Goal: Task Accomplishment & Management: Manage account settings

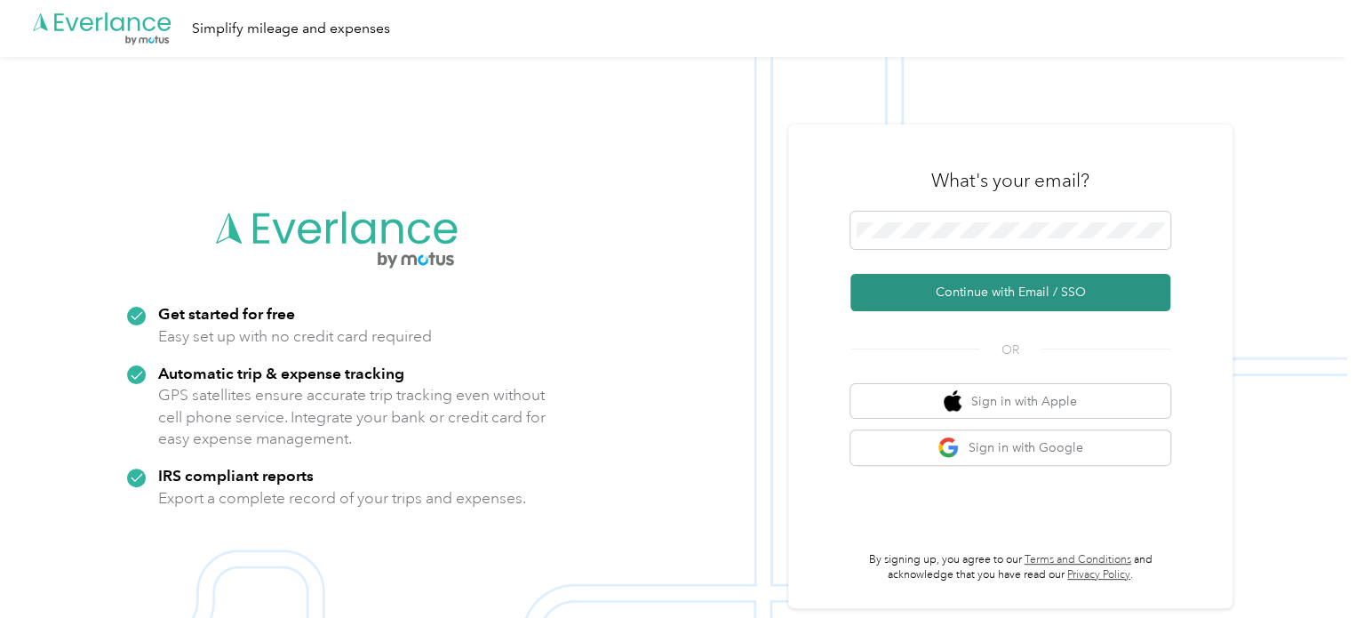
click at [928, 294] on button "Continue with Email / SSO" at bounding box center [1011, 292] width 320 height 37
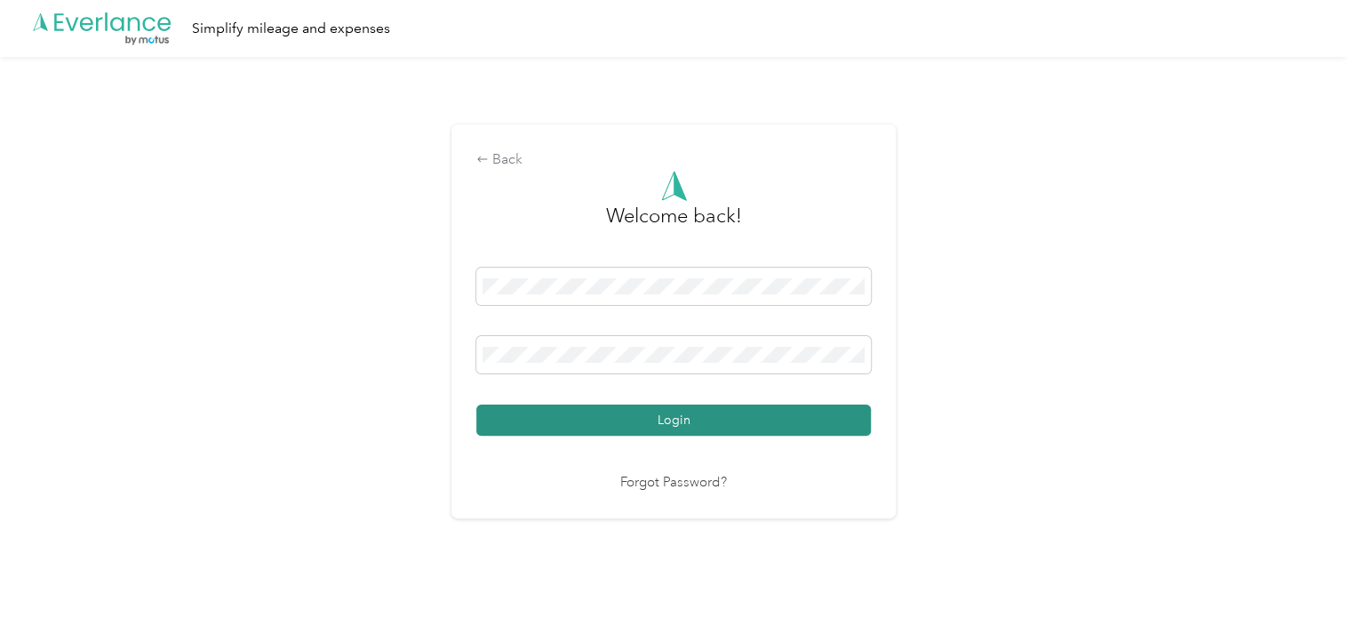
click at [724, 430] on button "Login" at bounding box center [673, 419] width 395 height 31
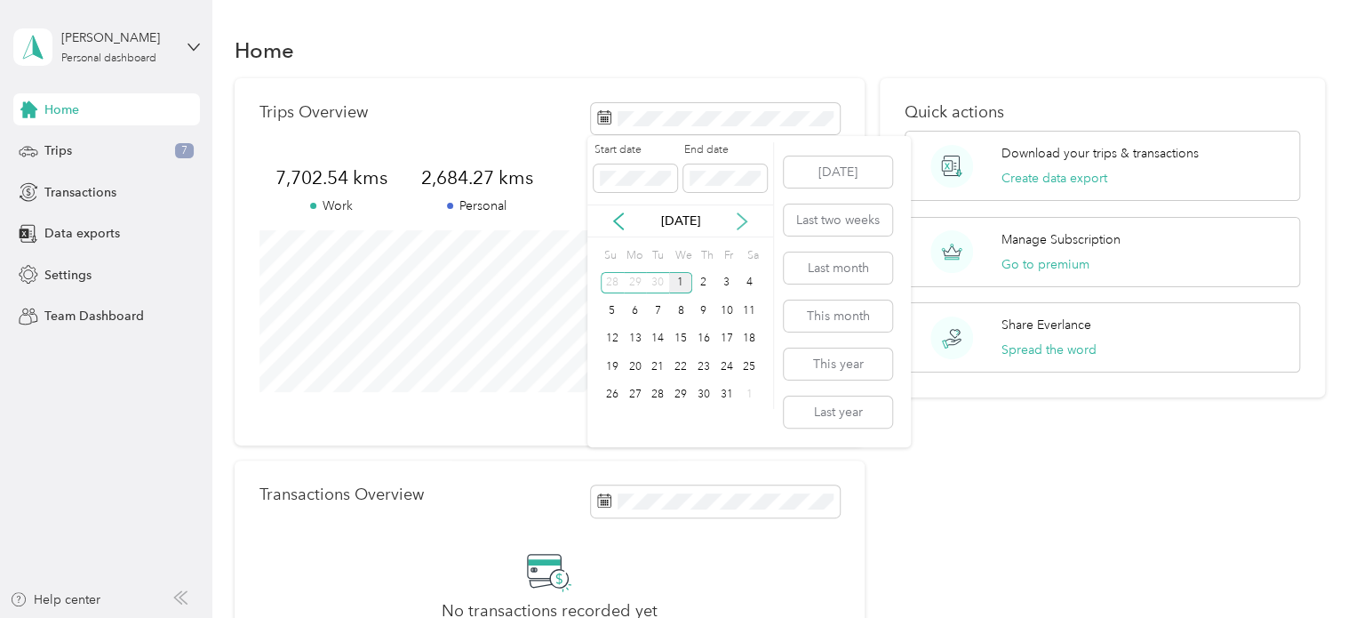
click at [740, 216] on icon at bounding box center [742, 221] width 18 height 18
click at [617, 224] on icon at bounding box center [619, 221] width 18 height 18
click at [621, 218] on icon at bounding box center [619, 221] width 18 height 18
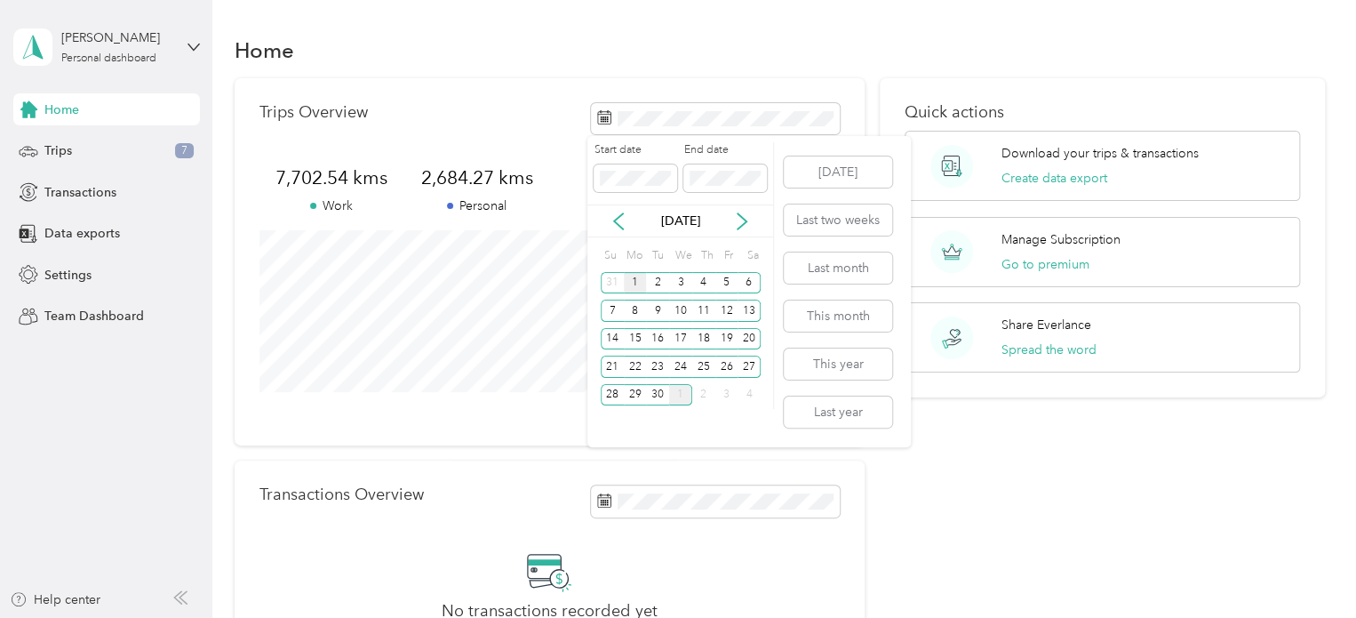
click at [628, 283] on div "1" at bounding box center [635, 283] width 23 height 22
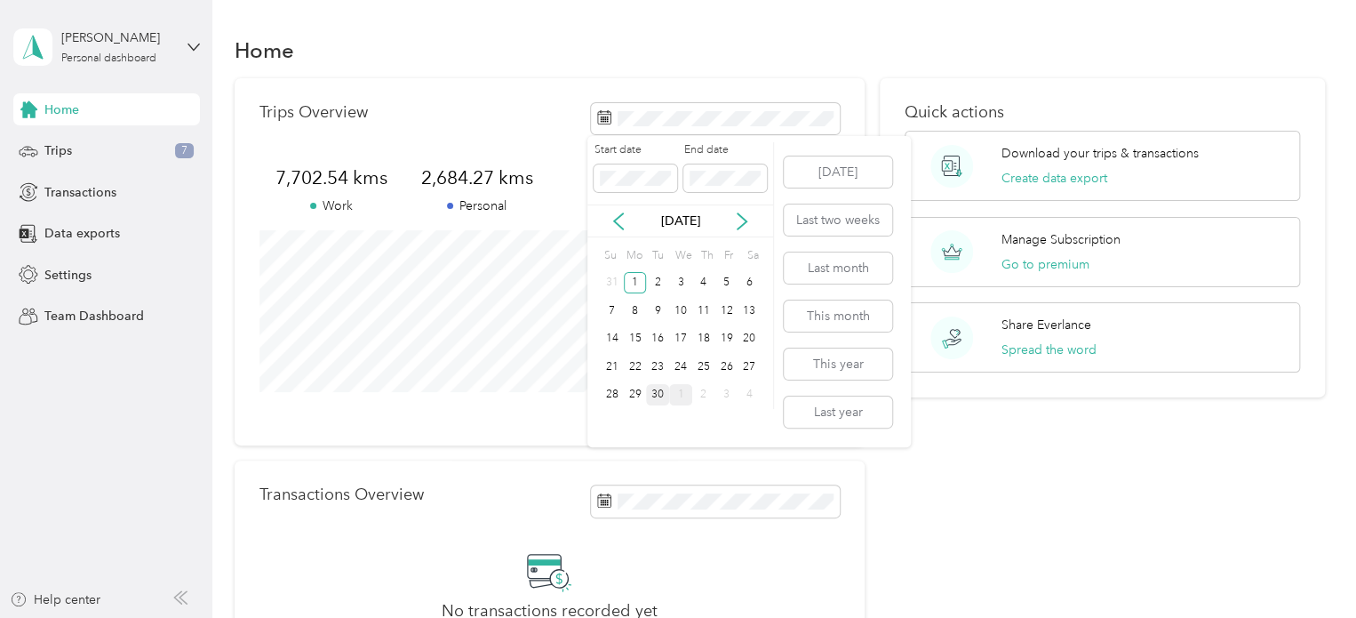
click at [659, 396] on div "30" at bounding box center [657, 395] width 23 height 22
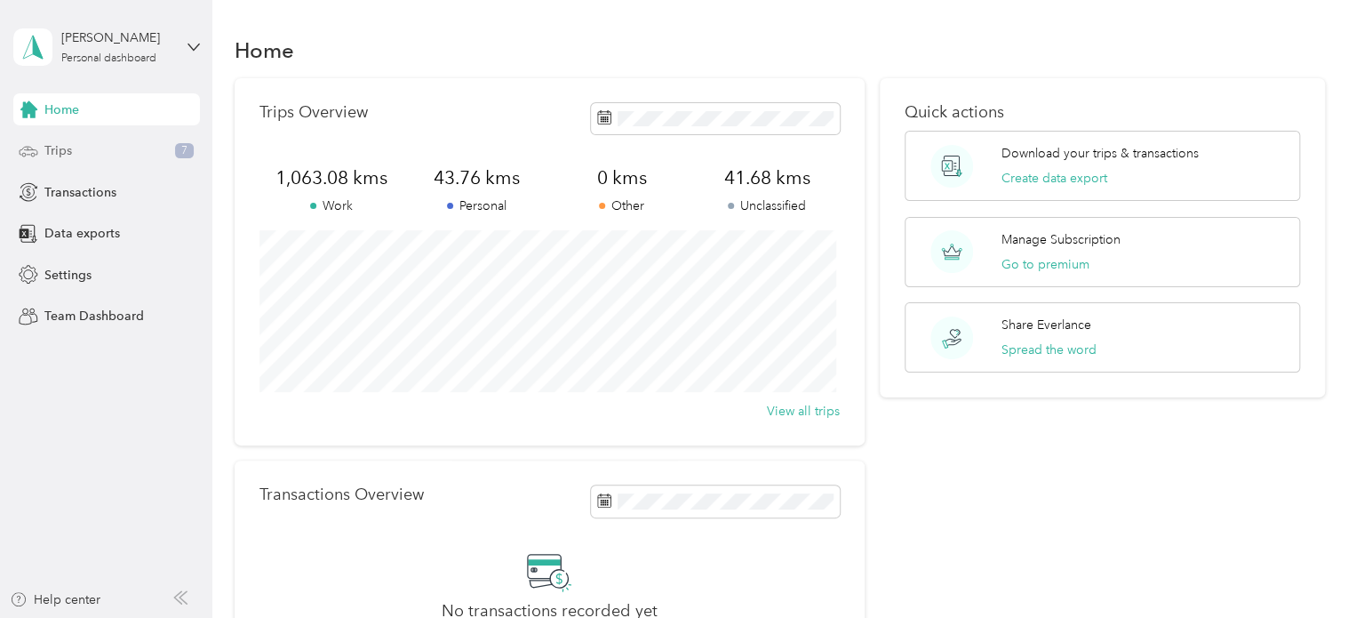
click at [44, 152] on span "Trips" at bounding box center [58, 150] width 28 height 19
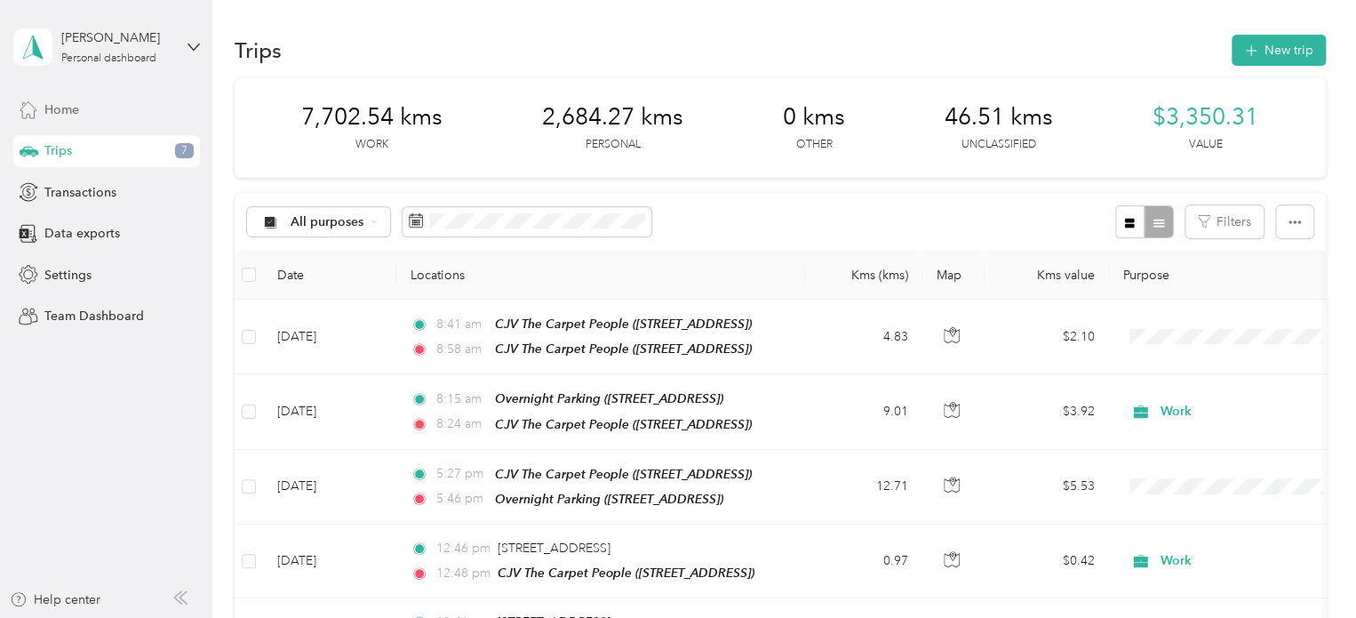
click at [63, 109] on span "Home" at bounding box center [61, 109] width 35 height 19
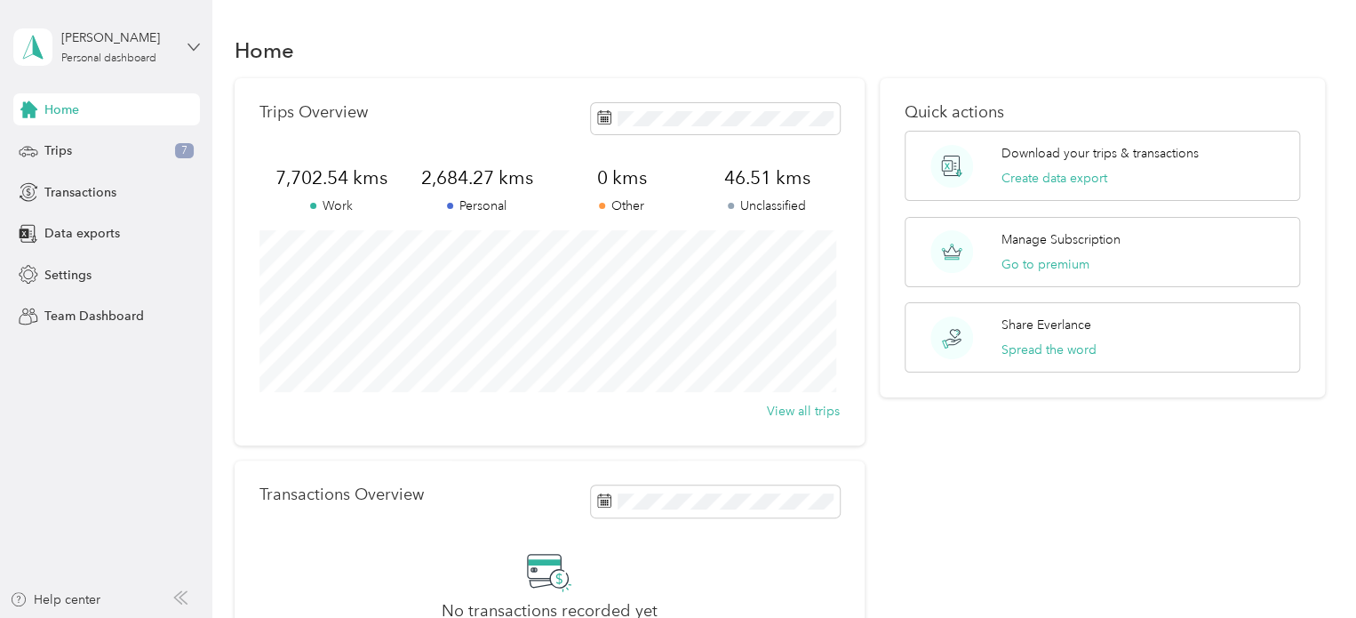
click at [196, 48] on icon at bounding box center [194, 47] width 12 height 12
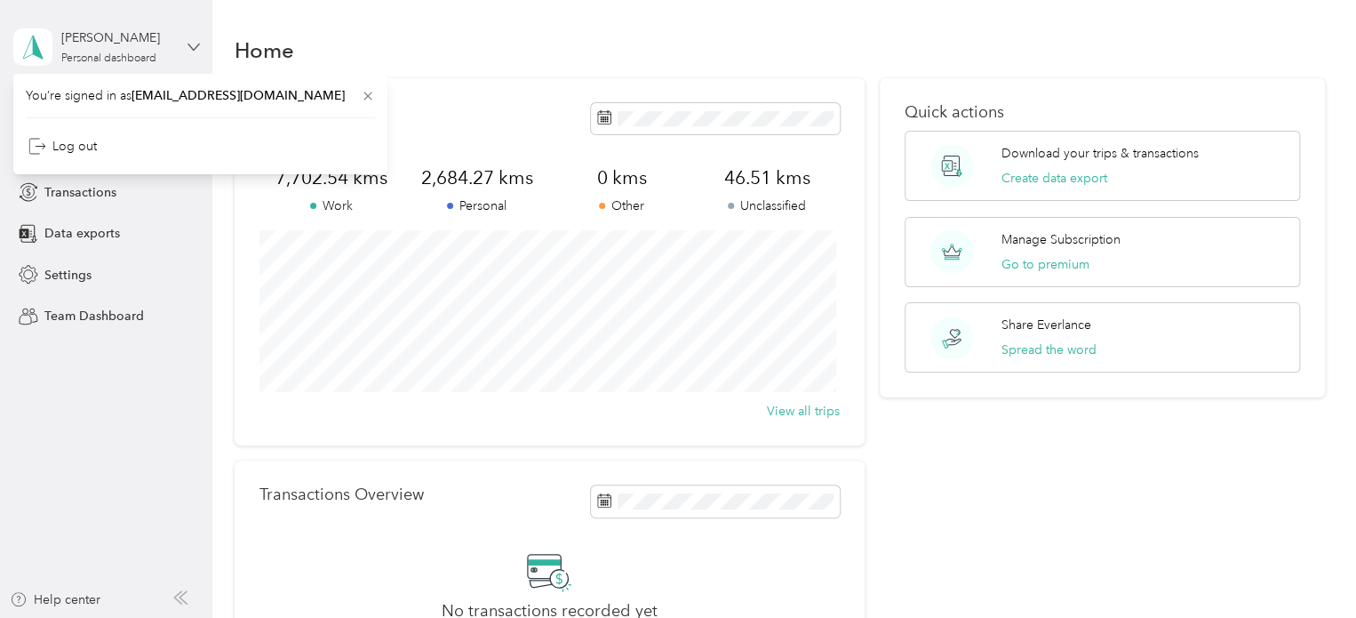
click at [192, 48] on icon at bounding box center [193, 47] width 11 height 6
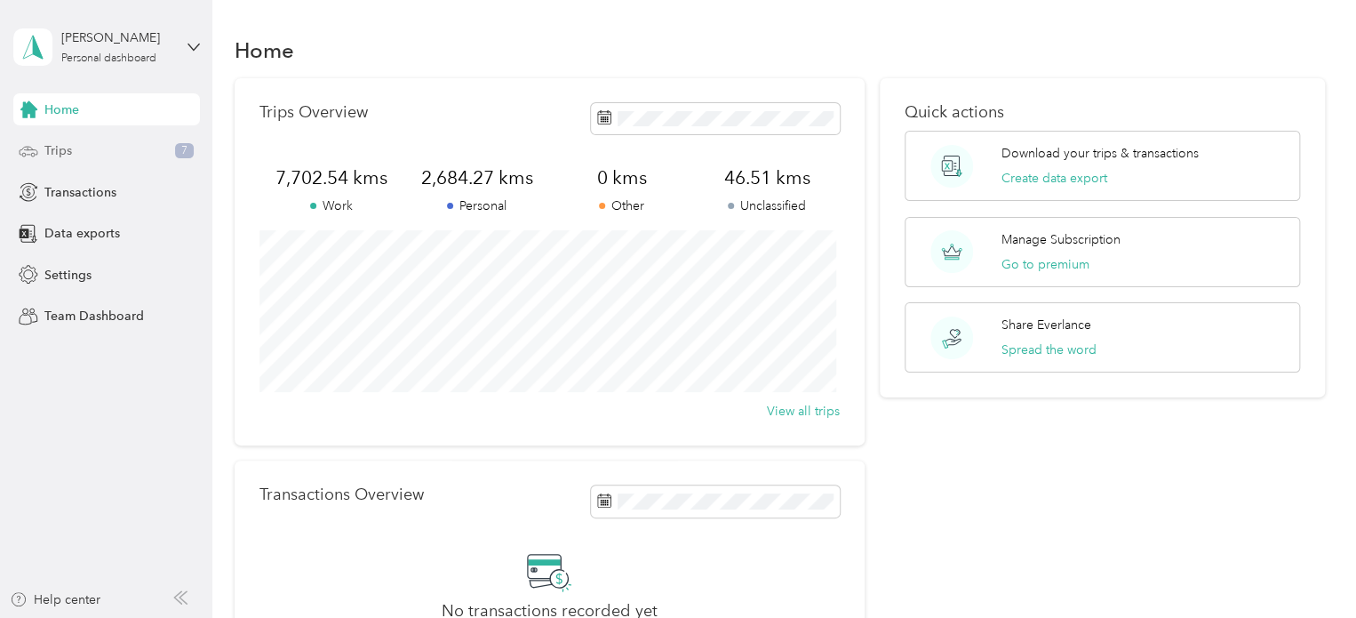
click at [122, 156] on div "Trips 7" at bounding box center [106, 151] width 187 height 32
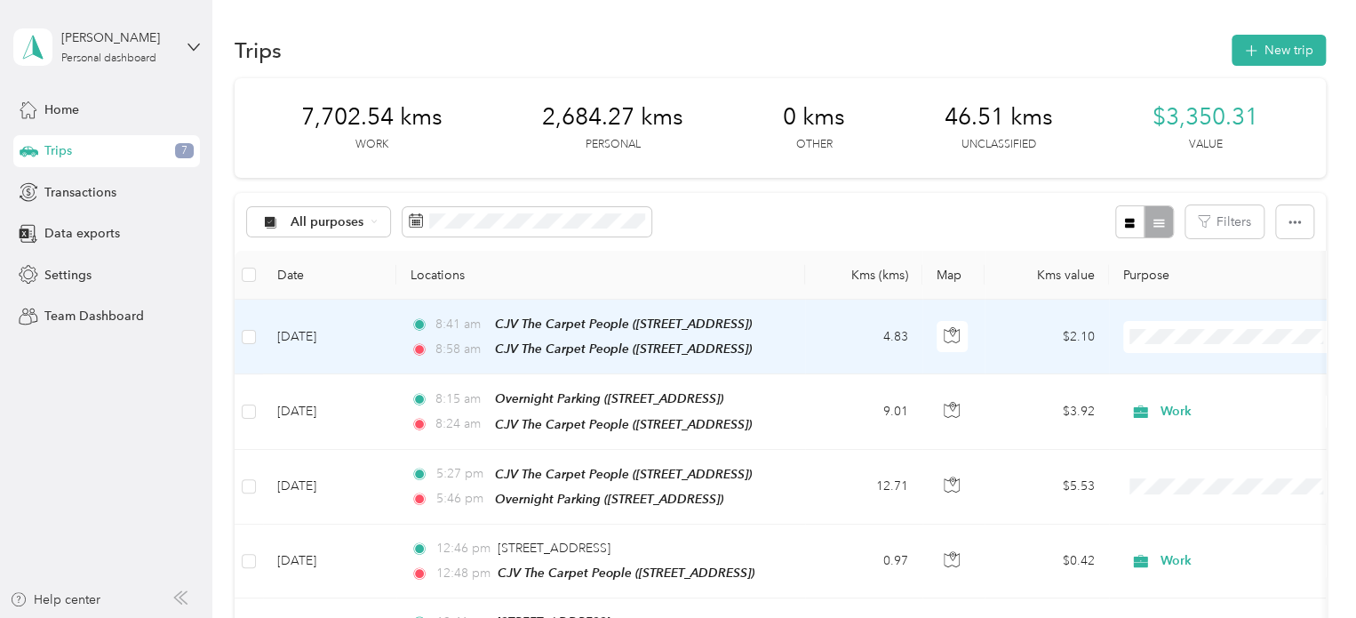
click at [1191, 372] on span "Work" at bounding box center [1249, 368] width 164 height 19
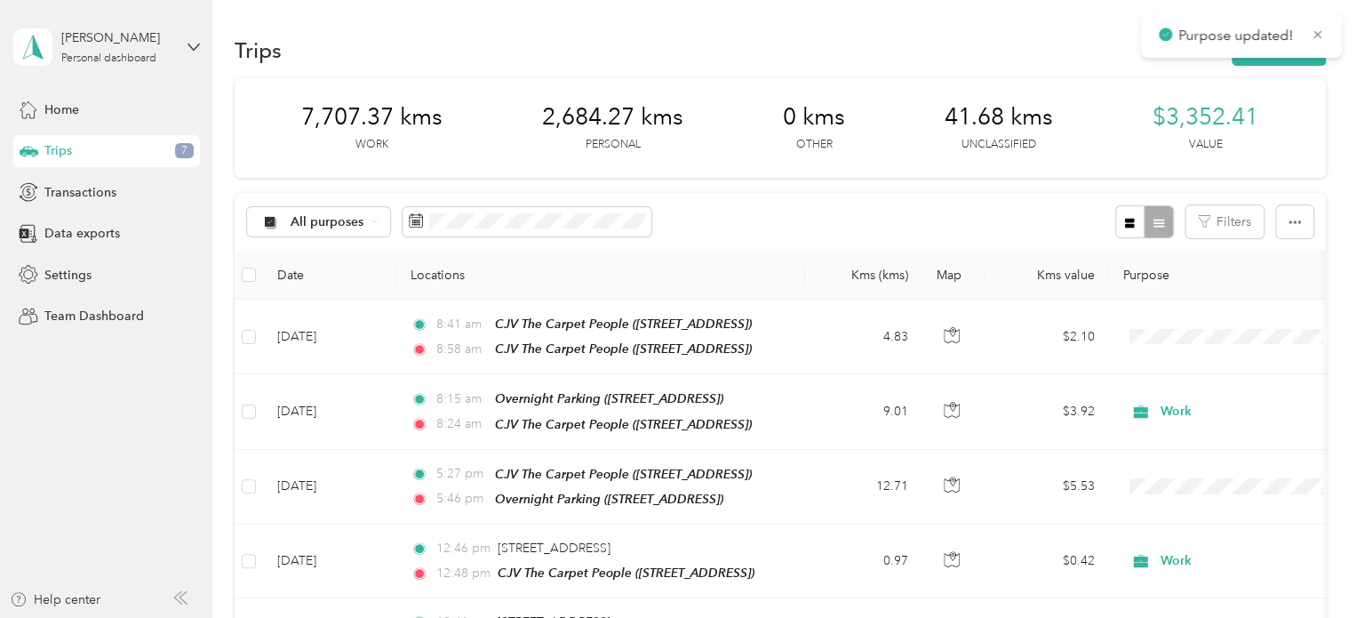
scroll to position [89, 0]
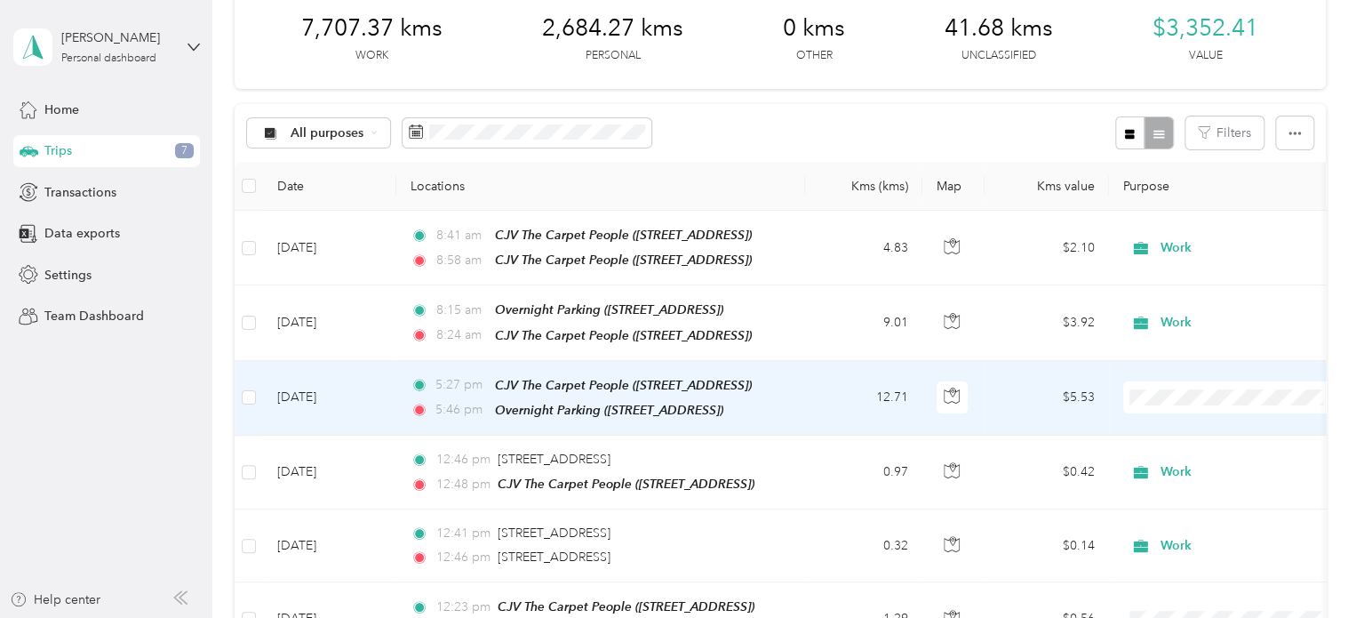
click at [1149, 401] on span at bounding box center [1234, 397] width 220 height 32
click at [1163, 176] on span "Work" at bounding box center [1234, 172] width 196 height 19
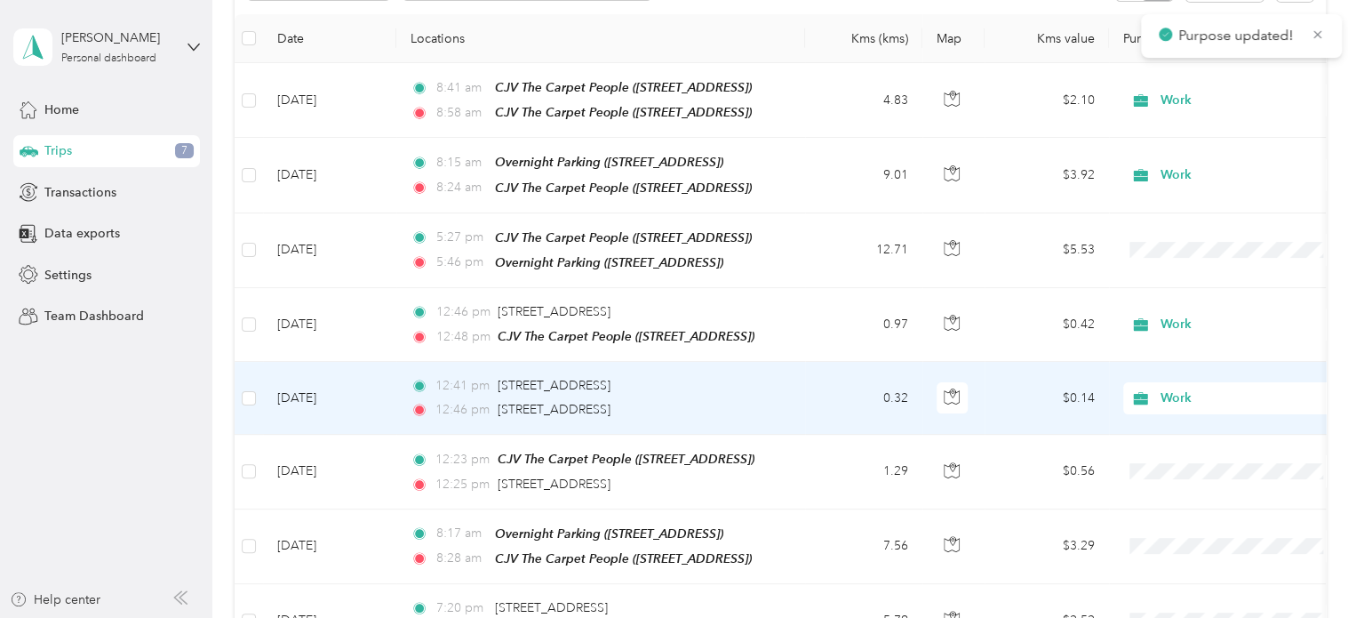
scroll to position [267, 0]
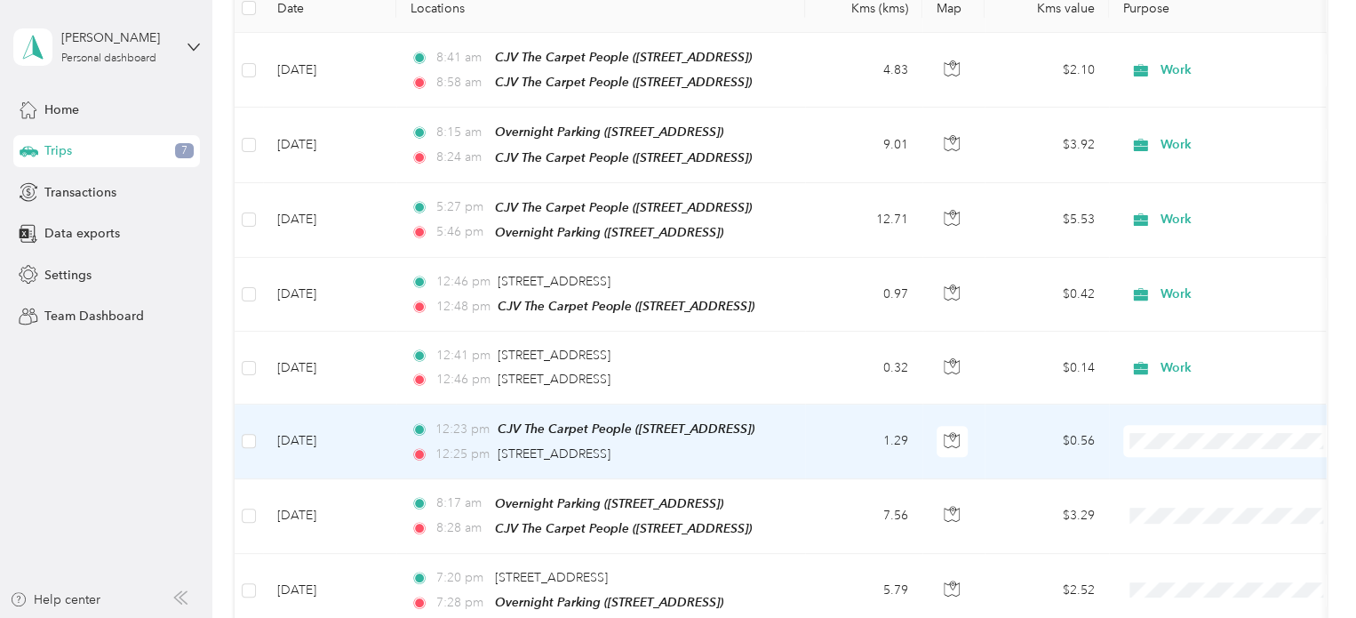
click at [1154, 220] on li "Work" at bounding box center [1234, 212] width 220 height 31
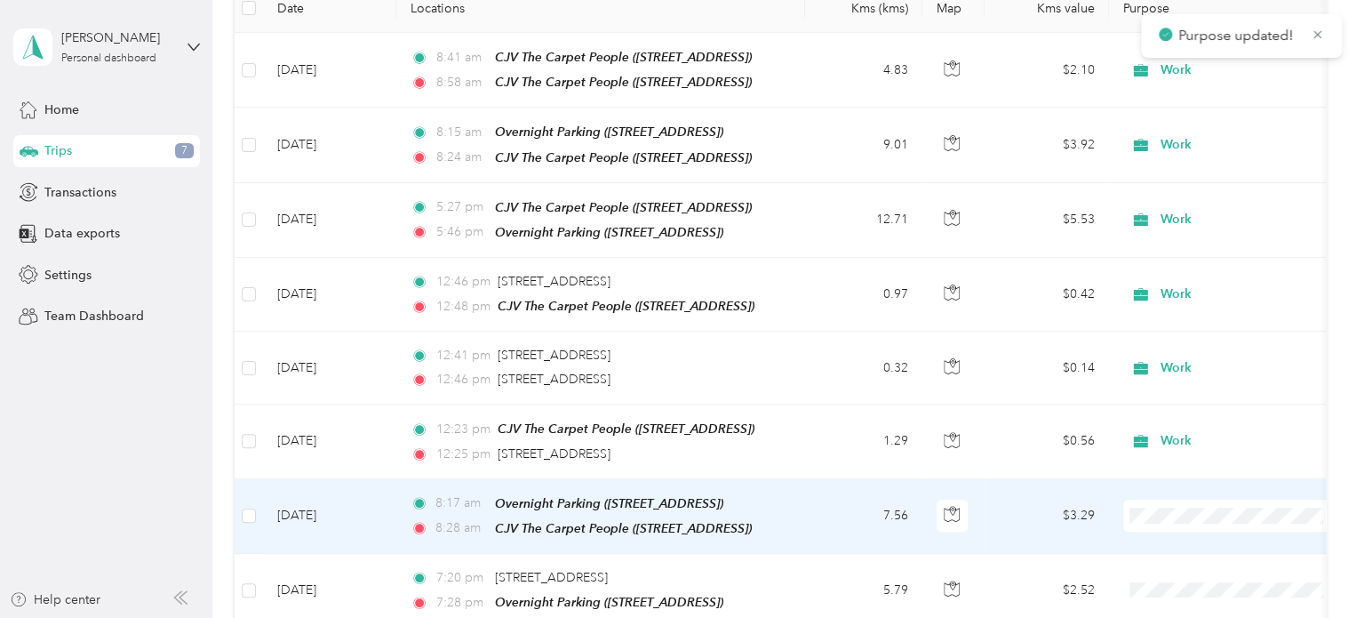
click at [1180, 287] on span "Work" at bounding box center [1249, 285] width 164 height 19
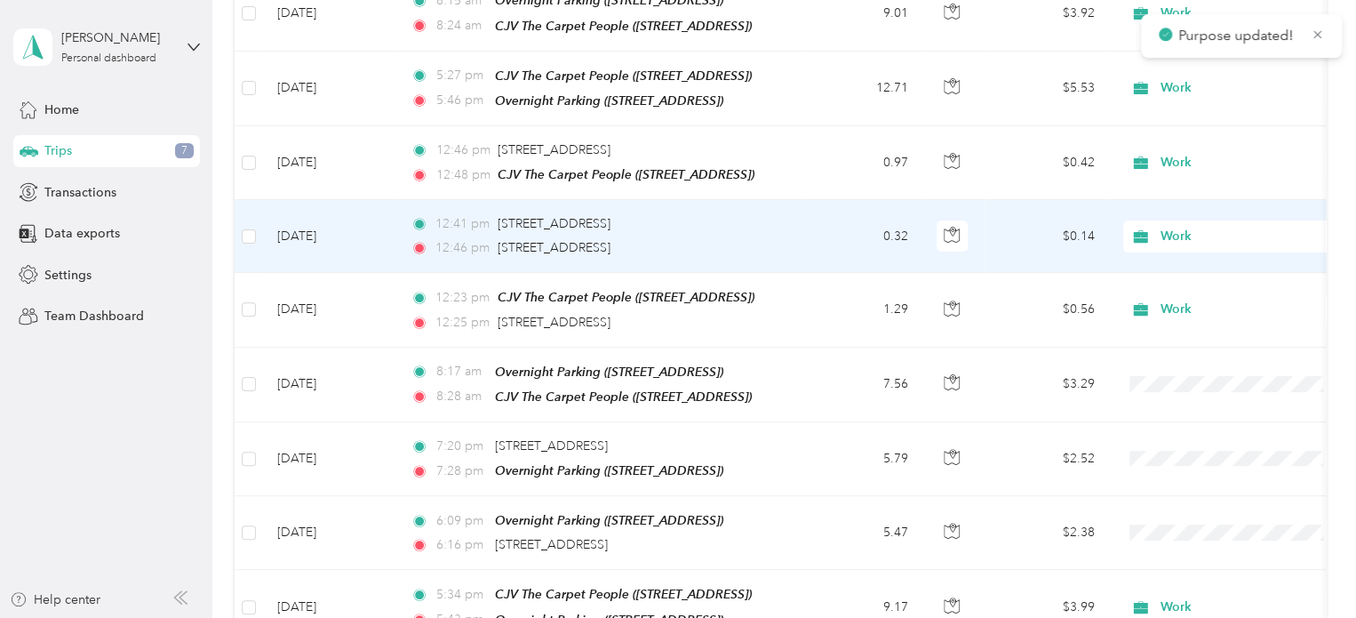
scroll to position [444, 0]
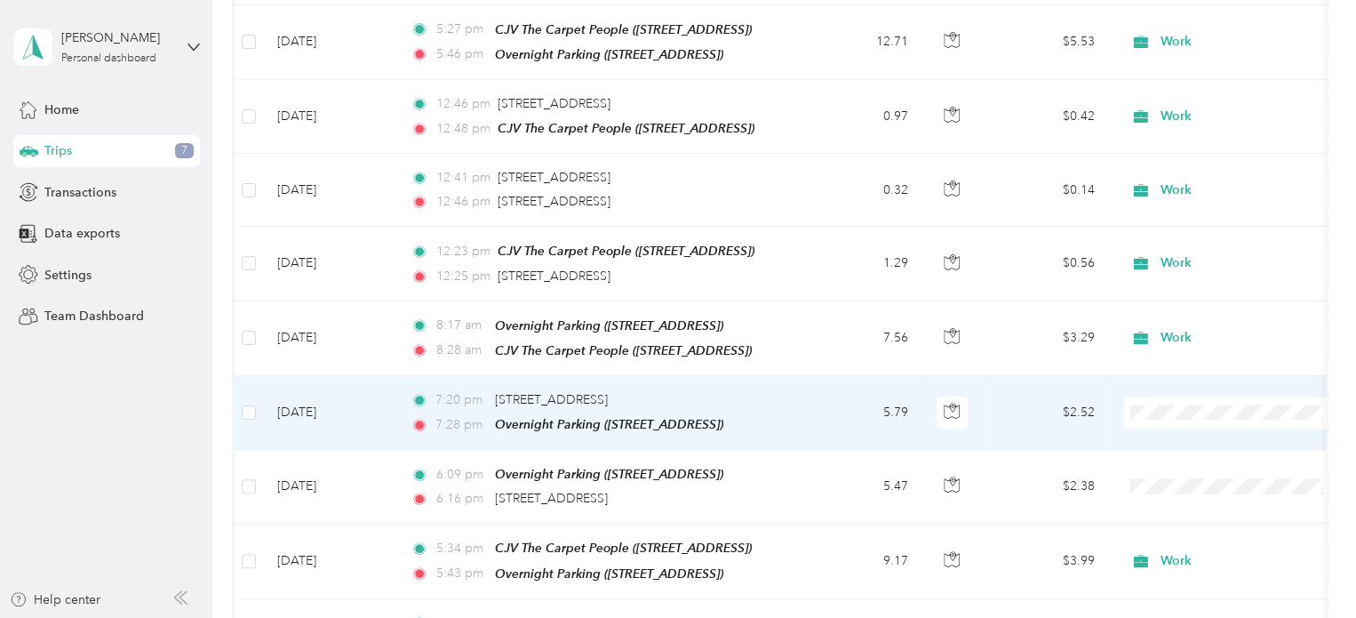
click at [1164, 176] on span "Work" at bounding box center [1234, 181] width 196 height 19
click at [1174, 403] on span "Work" at bounding box center [1242, 413] width 163 height 20
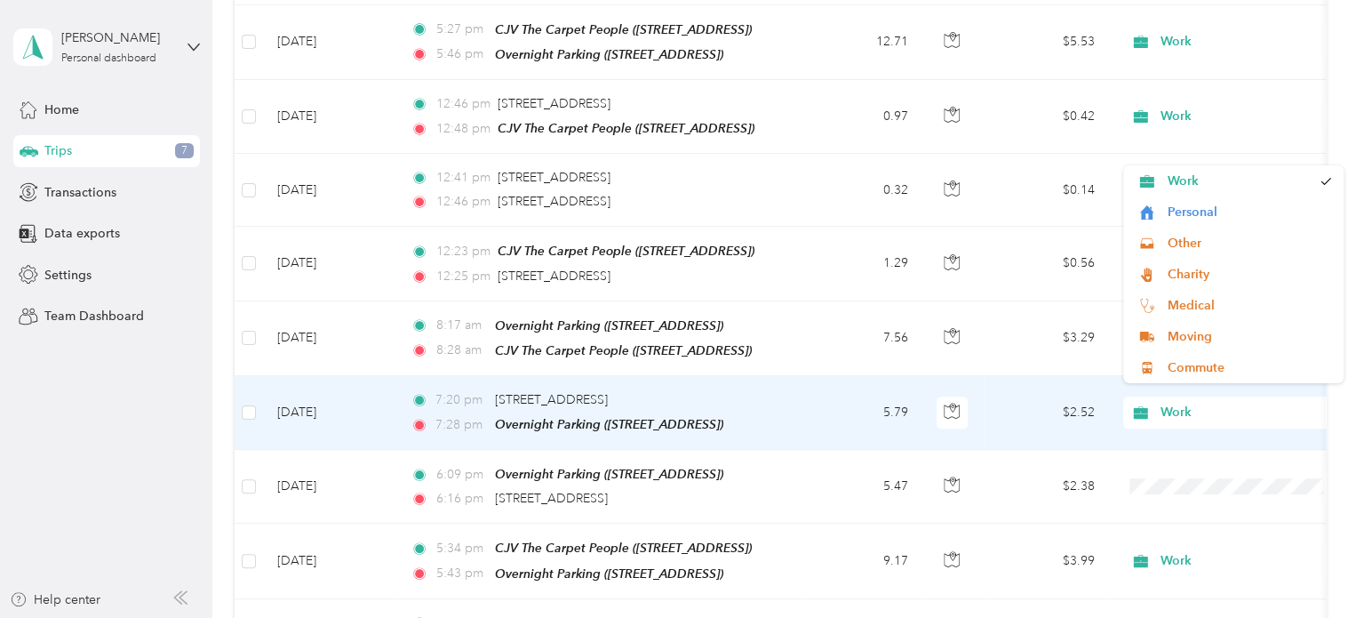
click at [1203, 403] on span "Work" at bounding box center [1242, 413] width 163 height 20
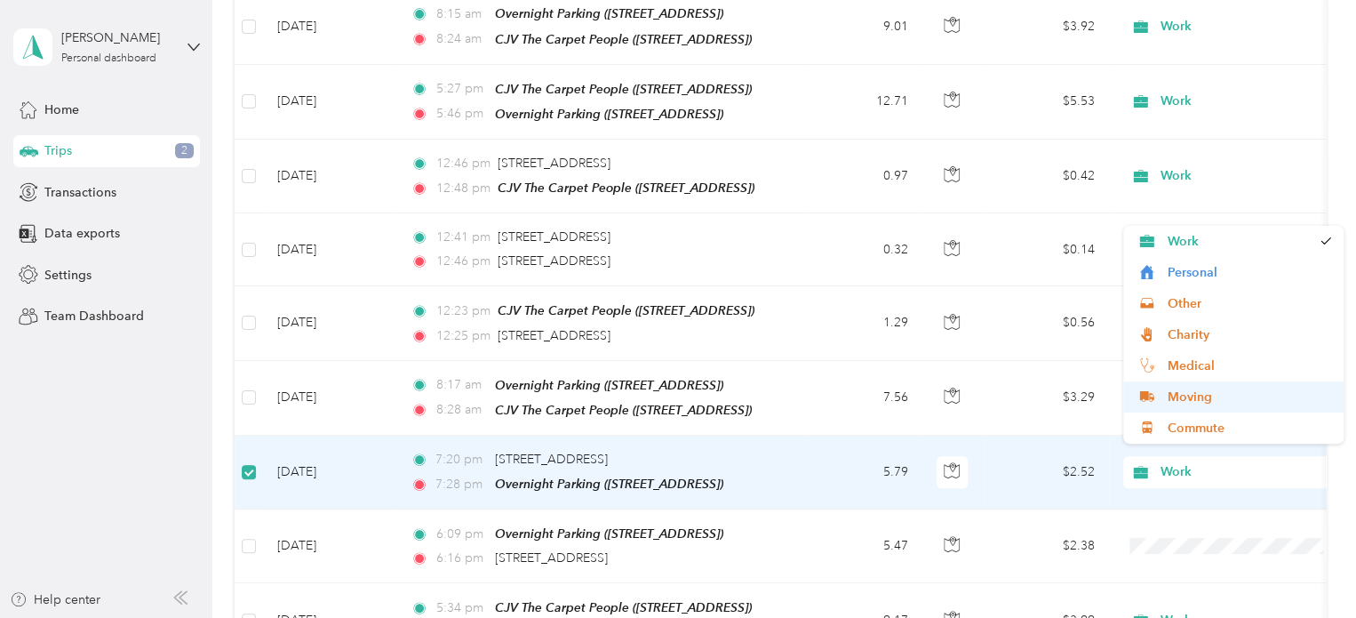
scroll to position [354, 0]
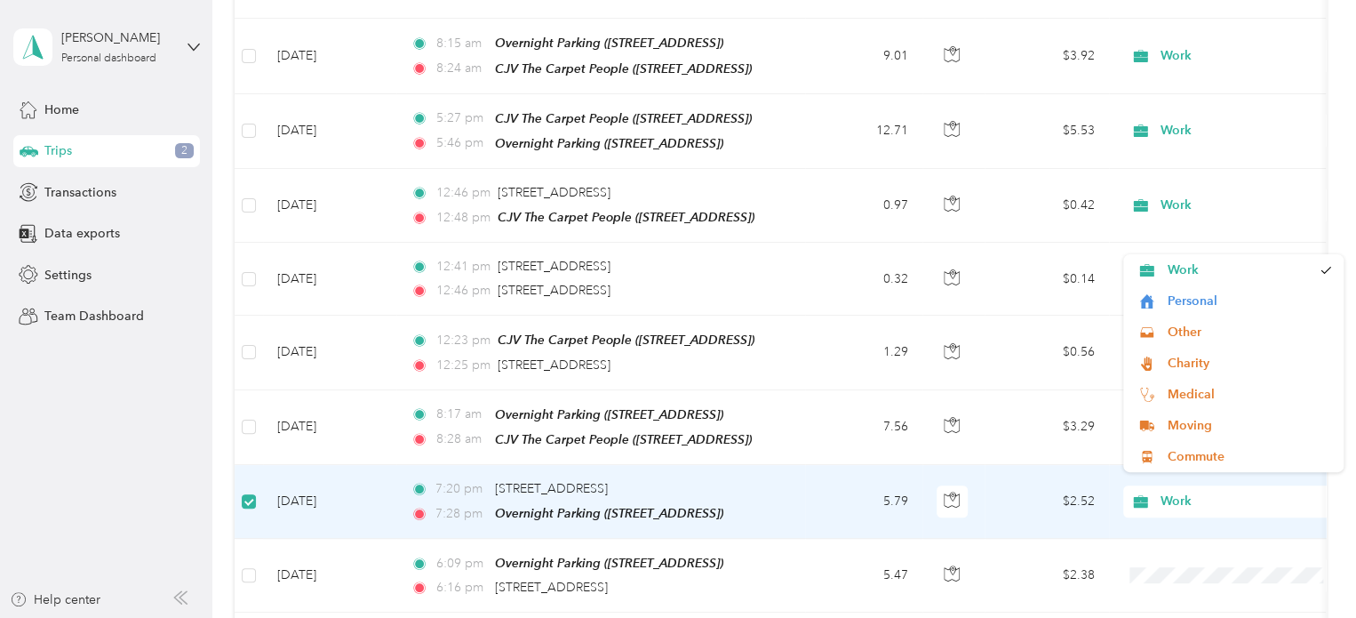
click at [1301, 492] on span "Work" at bounding box center [1242, 502] width 163 height 20
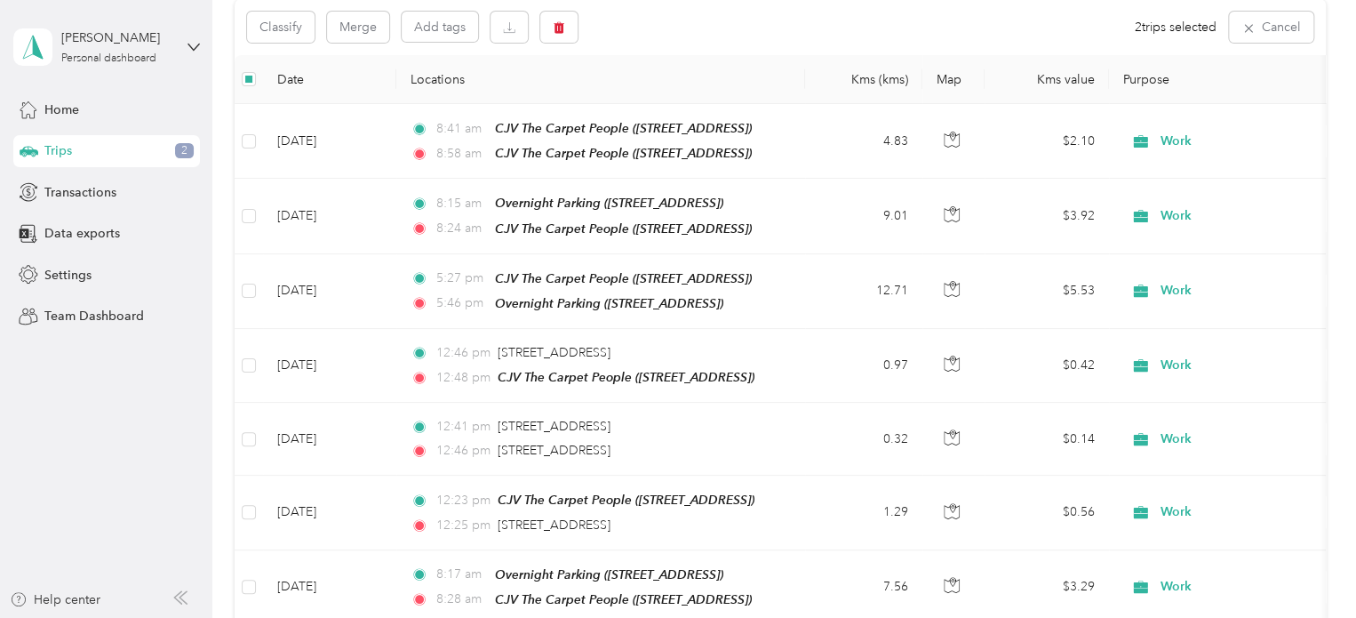
scroll to position [89, 0]
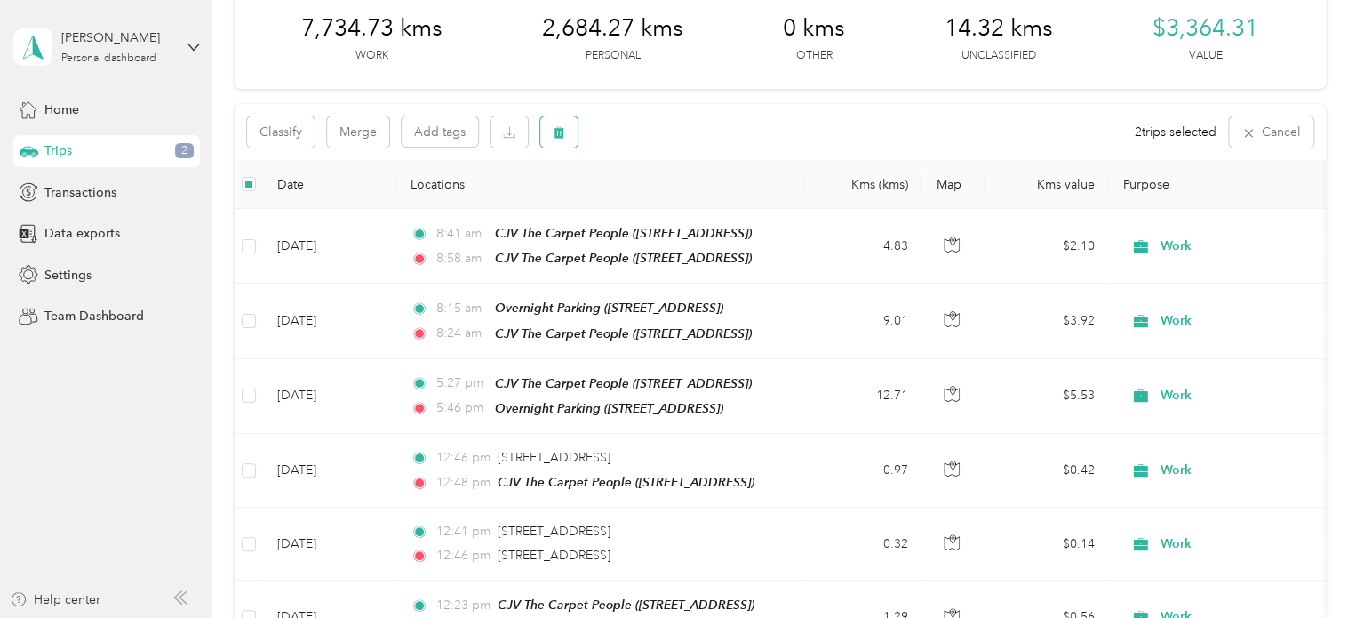
click at [564, 129] on icon "button" at bounding box center [559, 132] width 12 height 12
click at [684, 208] on button "Yes" at bounding box center [691, 206] width 35 height 28
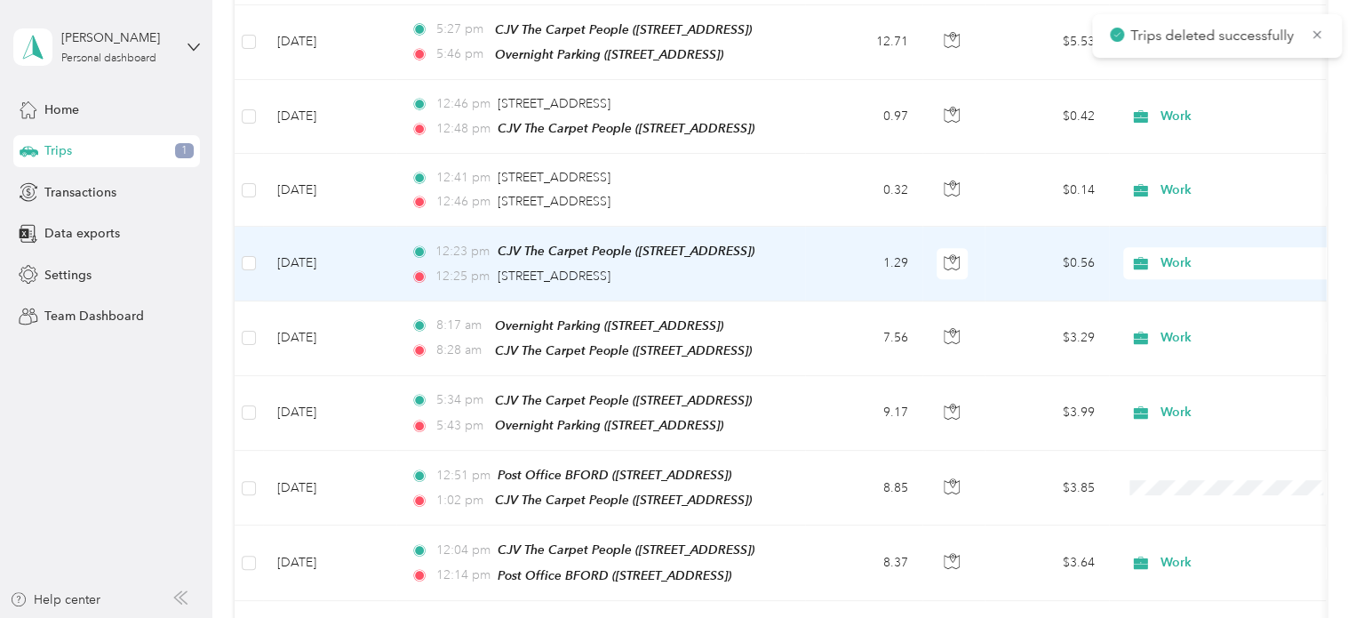
scroll to position [533, 0]
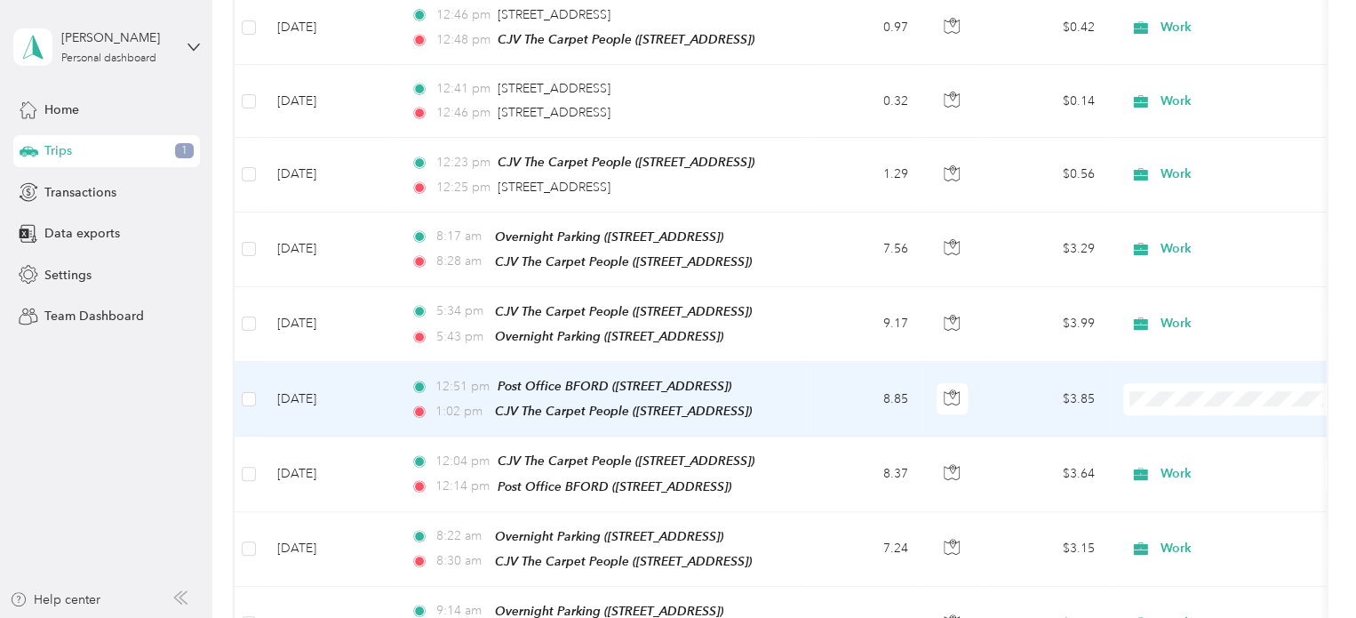
click at [1192, 165] on span "Work" at bounding box center [1249, 165] width 164 height 19
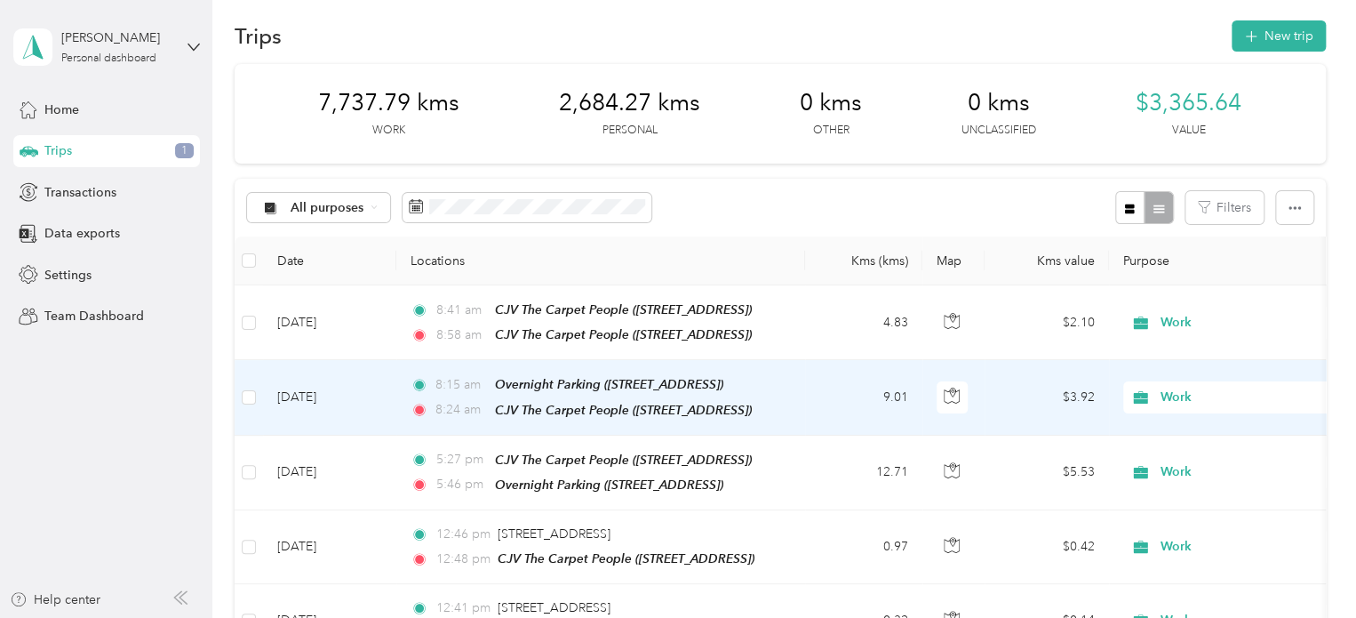
scroll to position [0, 0]
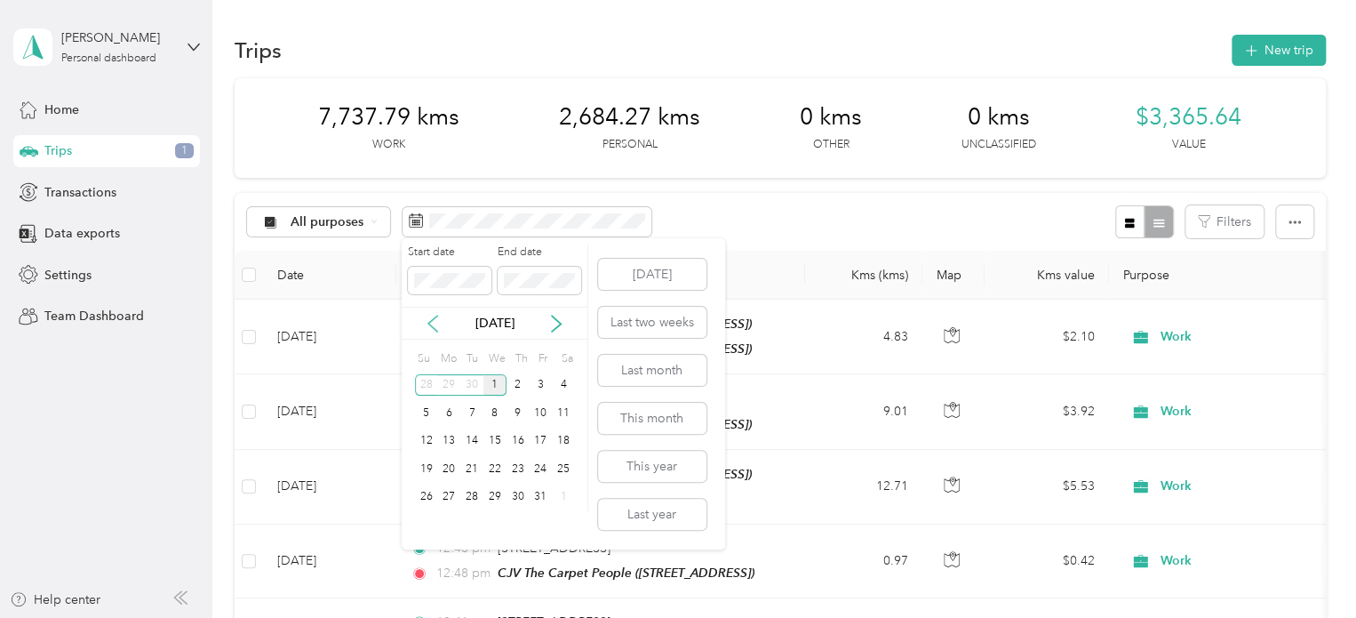
click at [431, 324] on icon at bounding box center [433, 324] width 18 height 18
click at [430, 324] on icon at bounding box center [433, 324] width 18 height 18
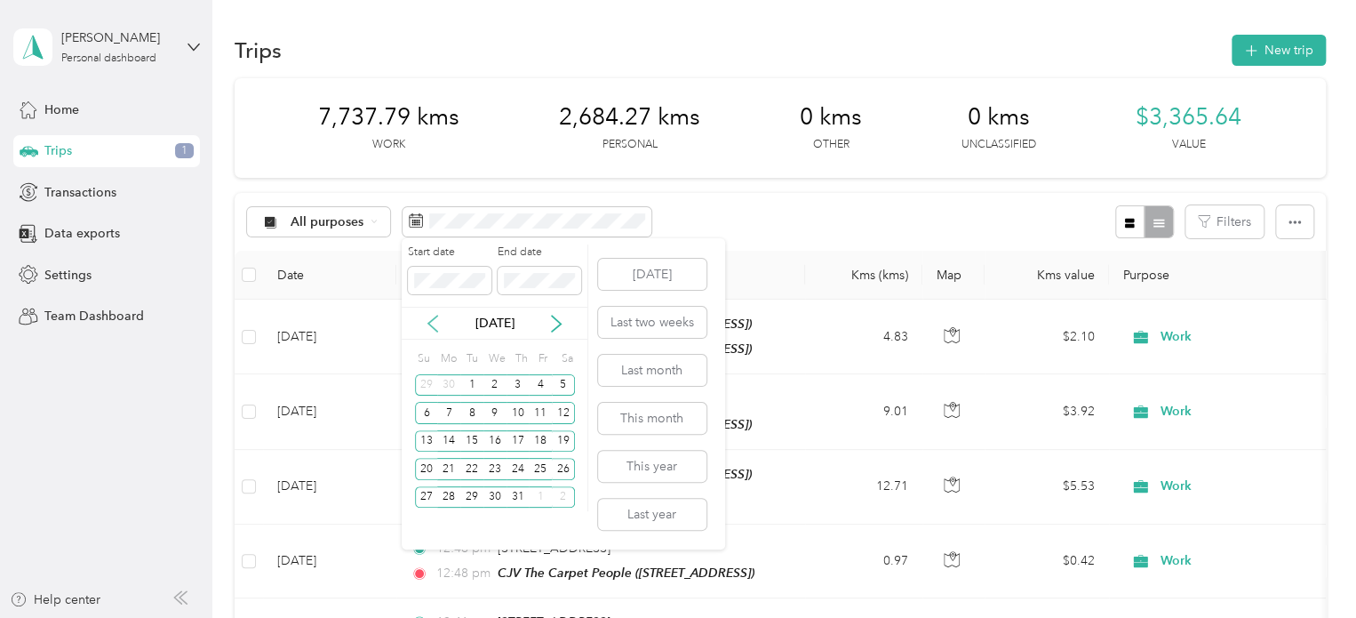
click at [430, 324] on icon at bounding box center [432, 324] width 9 height 16
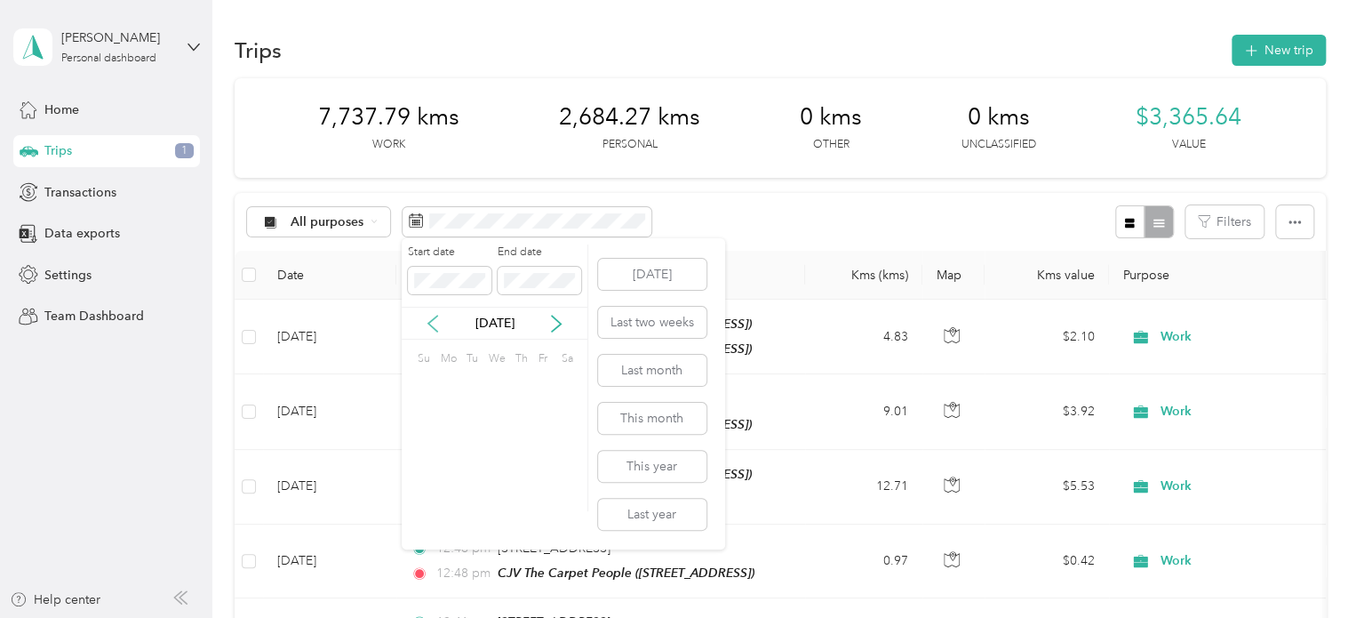
click at [430, 324] on icon at bounding box center [432, 324] width 9 height 16
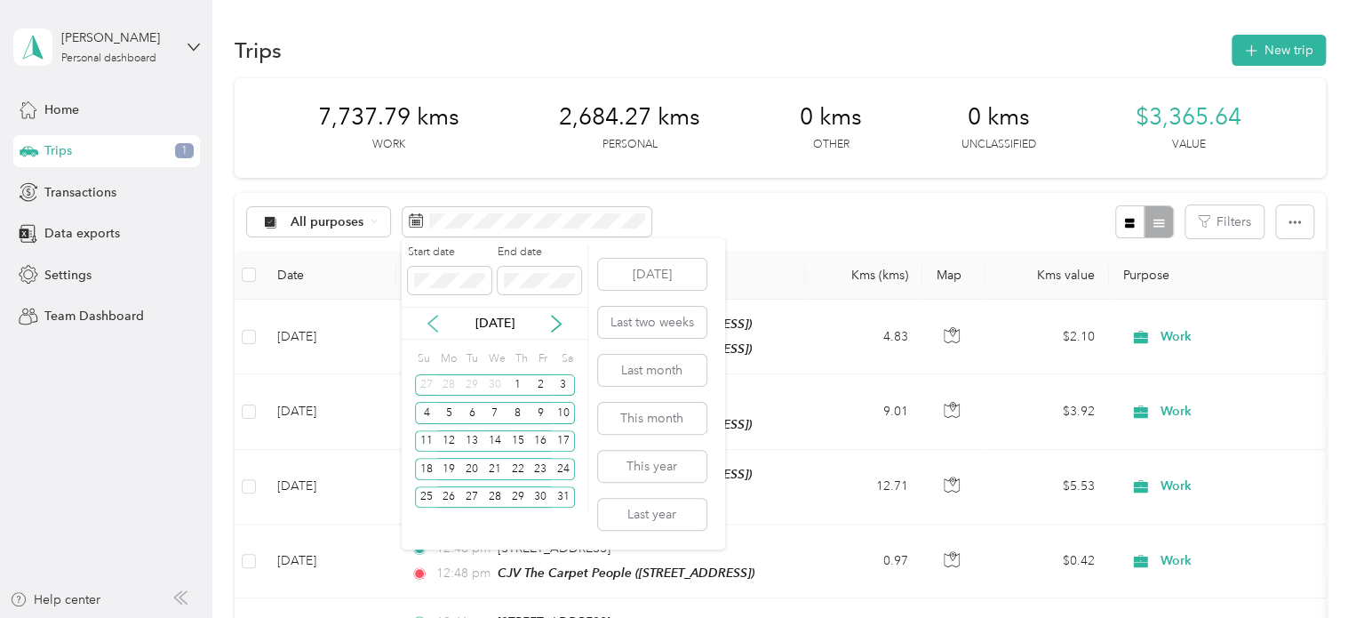
click at [430, 324] on icon at bounding box center [432, 324] width 9 height 16
click at [545, 415] on div "7" at bounding box center [540, 413] width 23 height 22
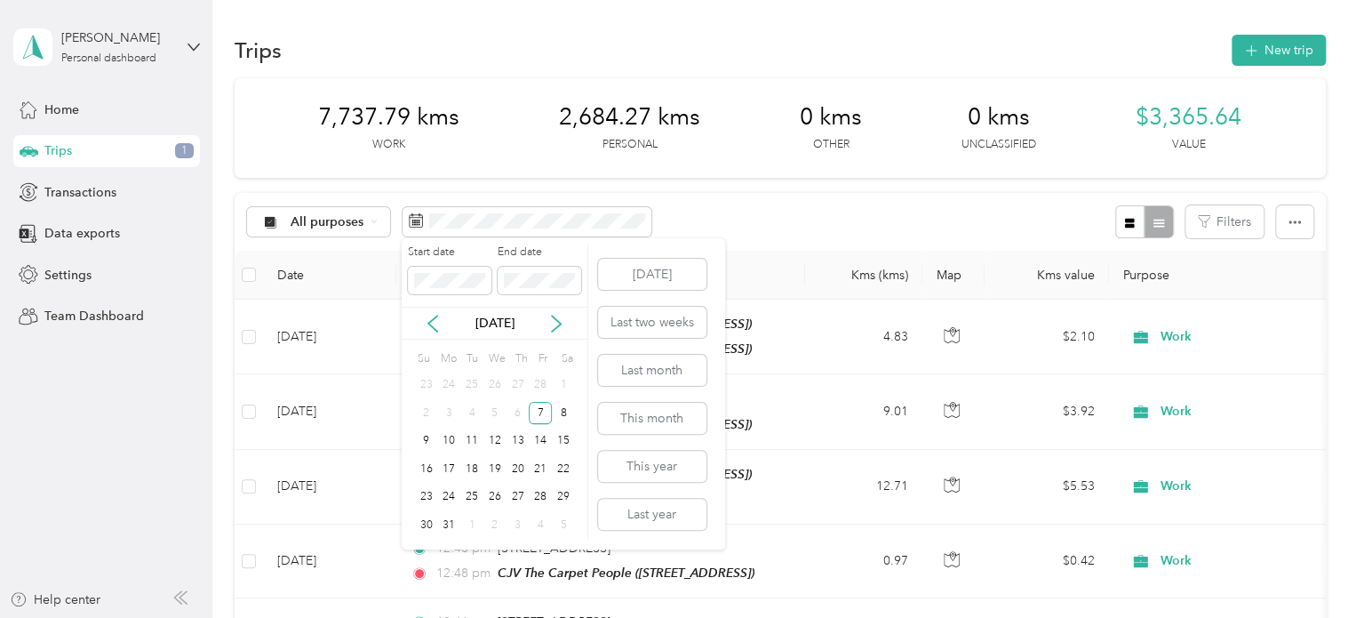
click at [512, 324] on p "[DATE]" at bounding box center [495, 323] width 75 height 19
click at [569, 323] on div "[DATE]" at bounding box center [495, 323] width 186 height 19
click at [559, 323] on icon at bounding box center [556, 324] width 9 height 16
click at [559, 322] on icon at bounding box center [556, 324] width 9 height 16
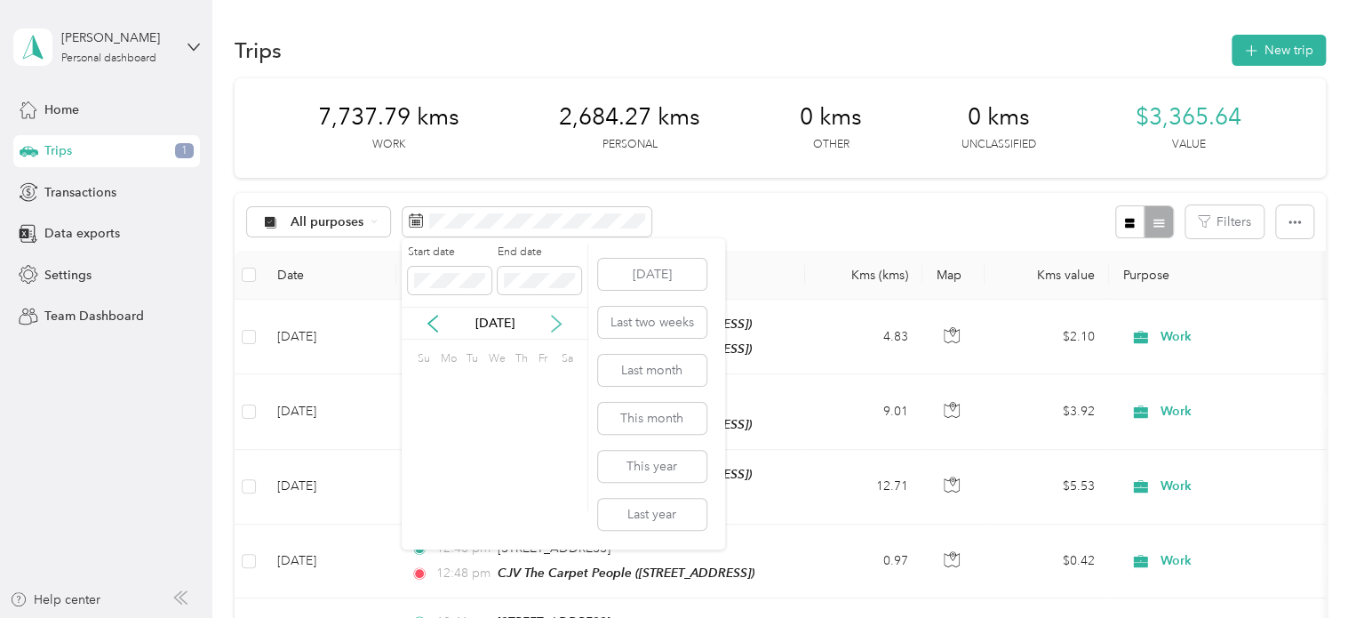
click at [559, 322] on icon at bounding box center [556, 324] width 9 height 16
click at [493, 376] on div "1" at bounding box center [495, 385] width 23 height 22
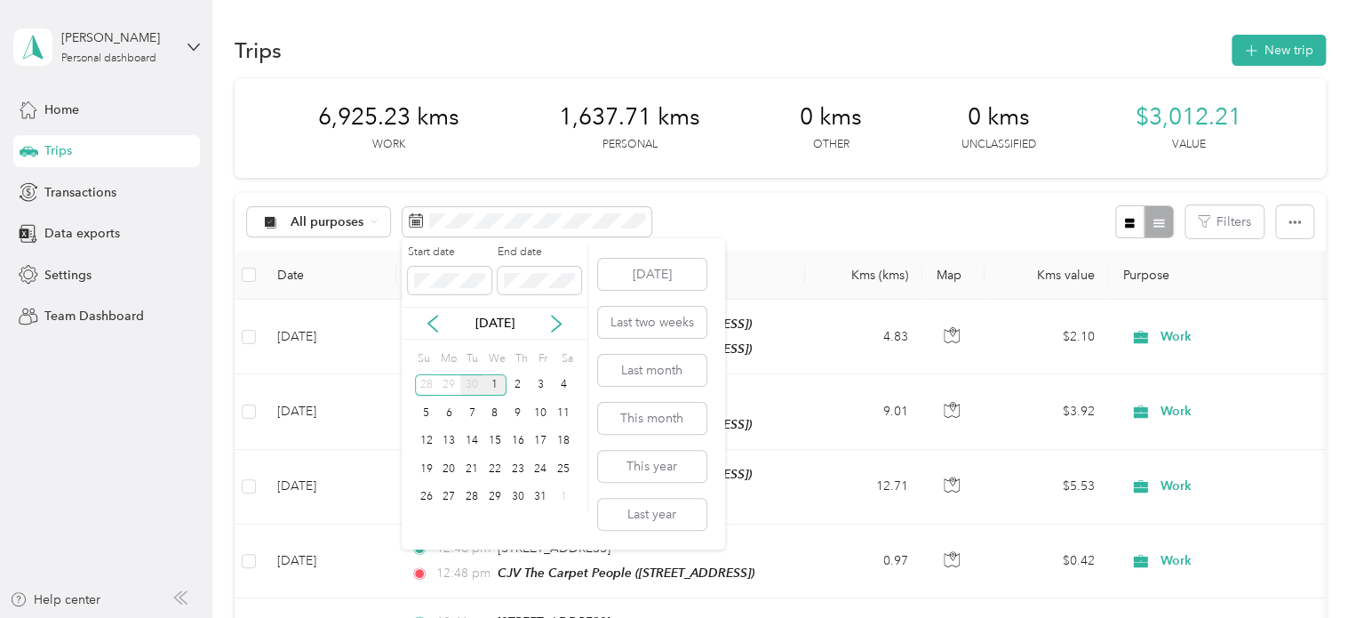
click at [471, 383] on div "30" at bounding box center [471, 385] width 23 height 22
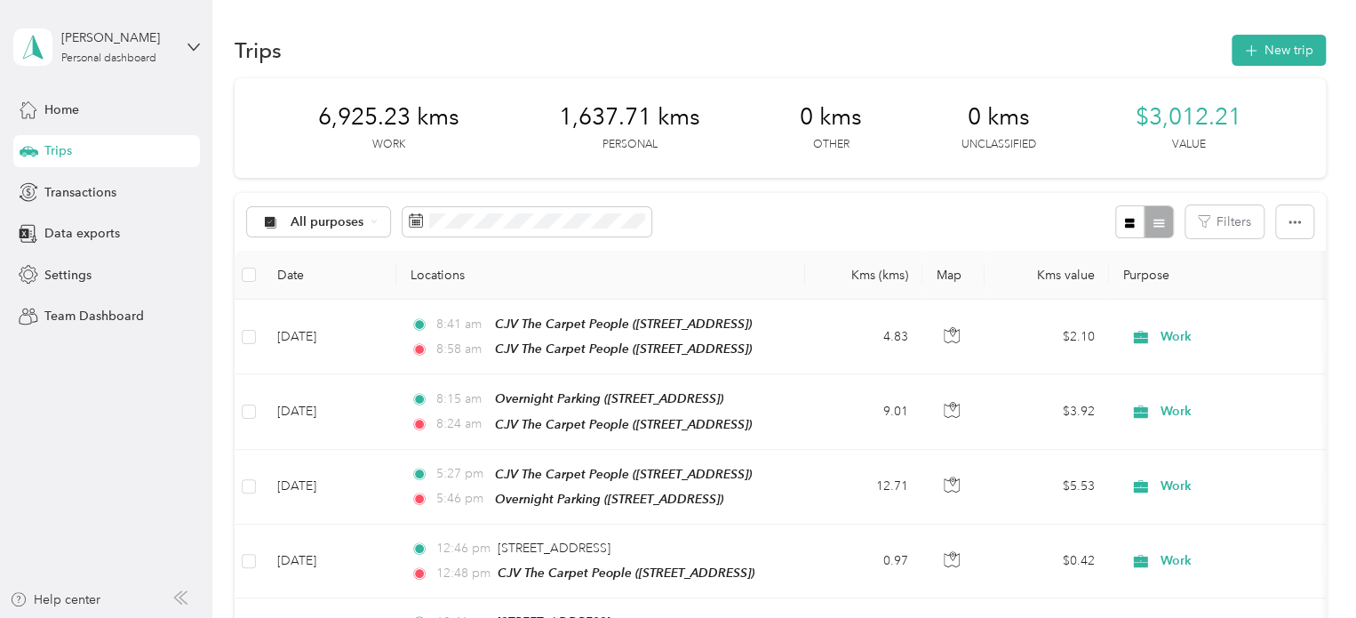
click at [796, 199] on div "All purposes Filters" at bounding box center [781, 222] width 1092 height 58
click at [705, 198] on div "All purposes Filters" at bounding box center [781, 222] width 1092 height 58
click at [365, 222] on div "All purposes" at bounding box center [319, 222] width 144 height 30
click at [302, 250] on span "All purposes" at bounding box center [334, 250] width 86 height 19
click at [55, 237] on span "Data exports" at bounding box center [82, 233] width 76 height 19
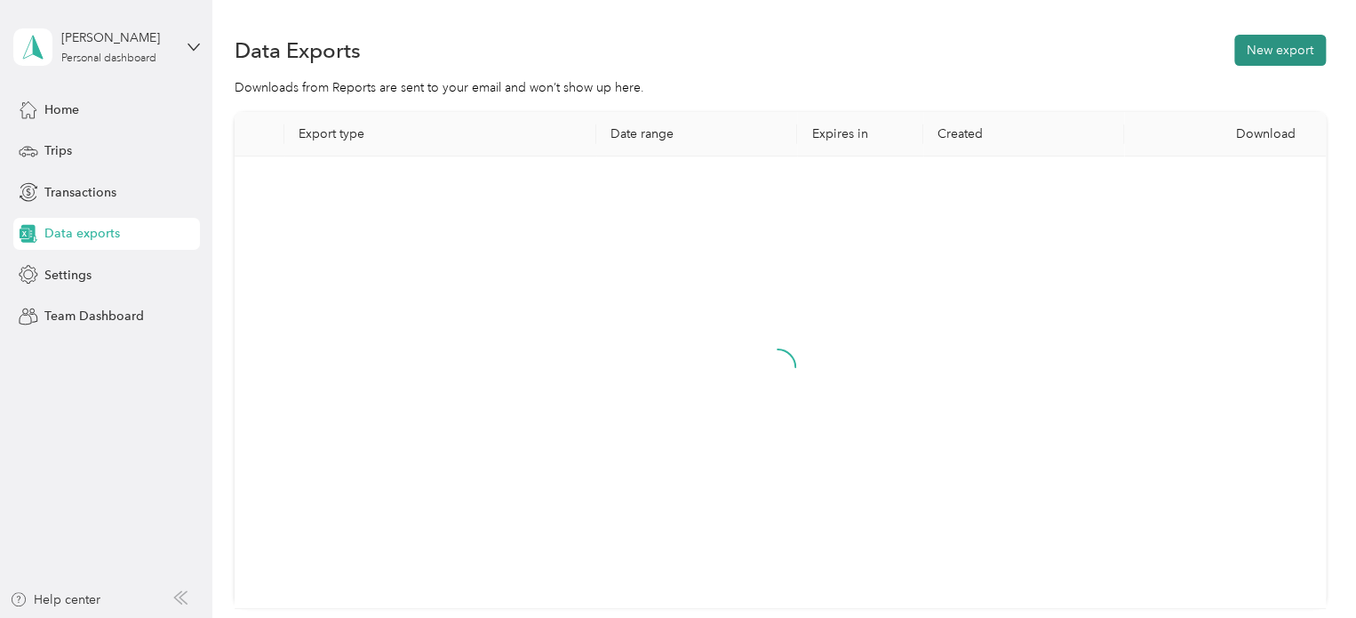
click at [1274, 49] on button "New export" at bounding box center [1281, 50] width 92 height 31
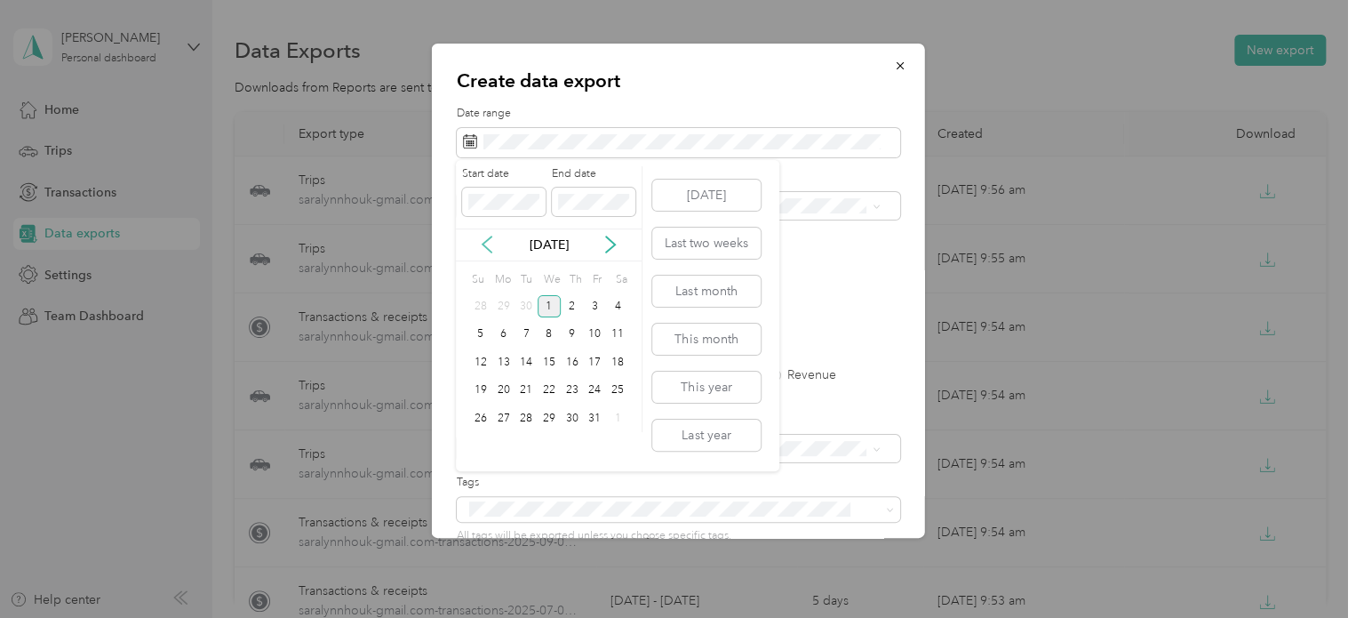
click at [494, 241] on icon at bounding box center [487, 245] width 18 height 18
click at [497, 305] on div "1" at bounding box center [503, 306] width 23 height 22
click at [524, 419] on div "30" at bounding box center [526, 418] width 23 height 22
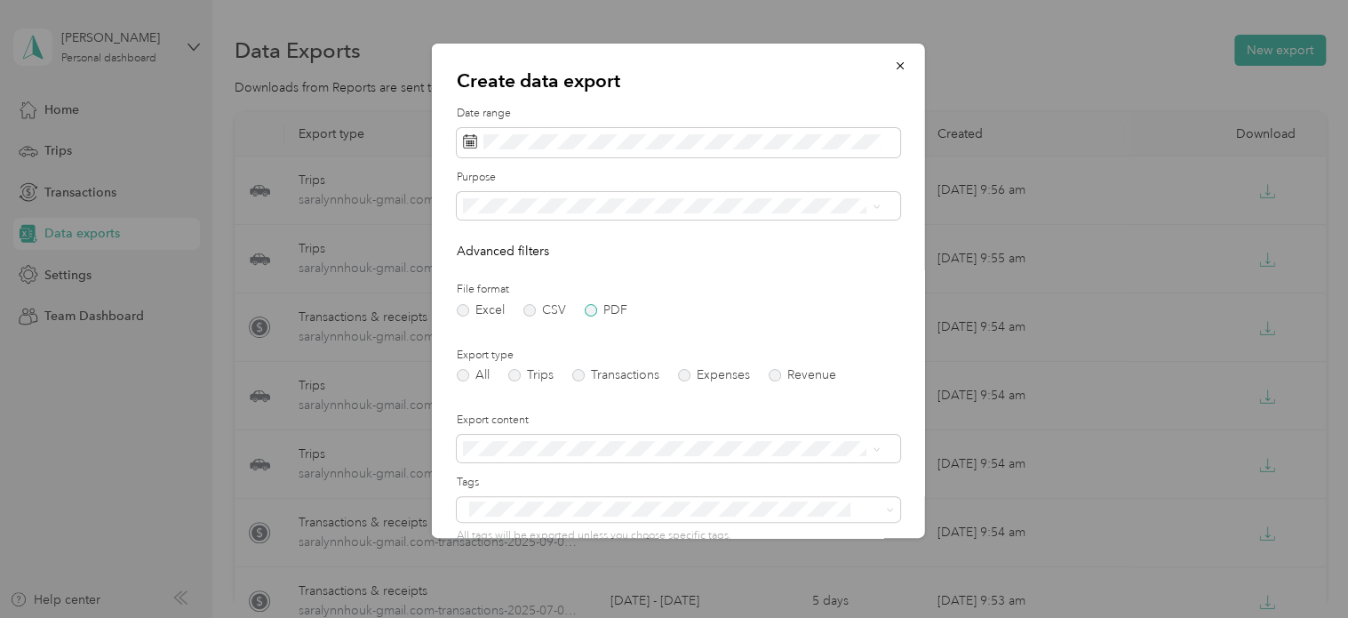
click at [586, 308] on label "PDF" at bounding box center [606, 310] width 43 height 12
click at [579, 377] on label "Transactions" at bounding box center [615, 375] width 87 height 12
click at [523, 376] on label "Trips" at bounding box center [530, 375] width 45 height 12
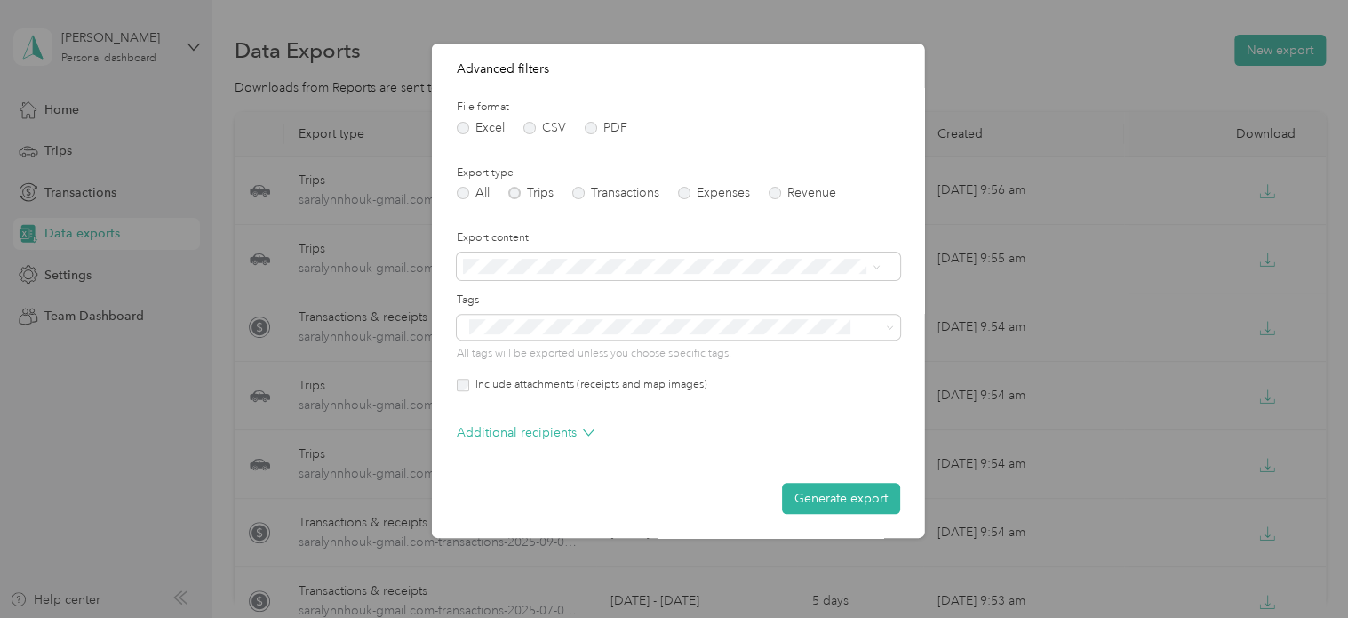
scroll to position [183, 0]
click at [842, 506] on button "Generate export" at bounding box center [841, 497] width 118 height 31
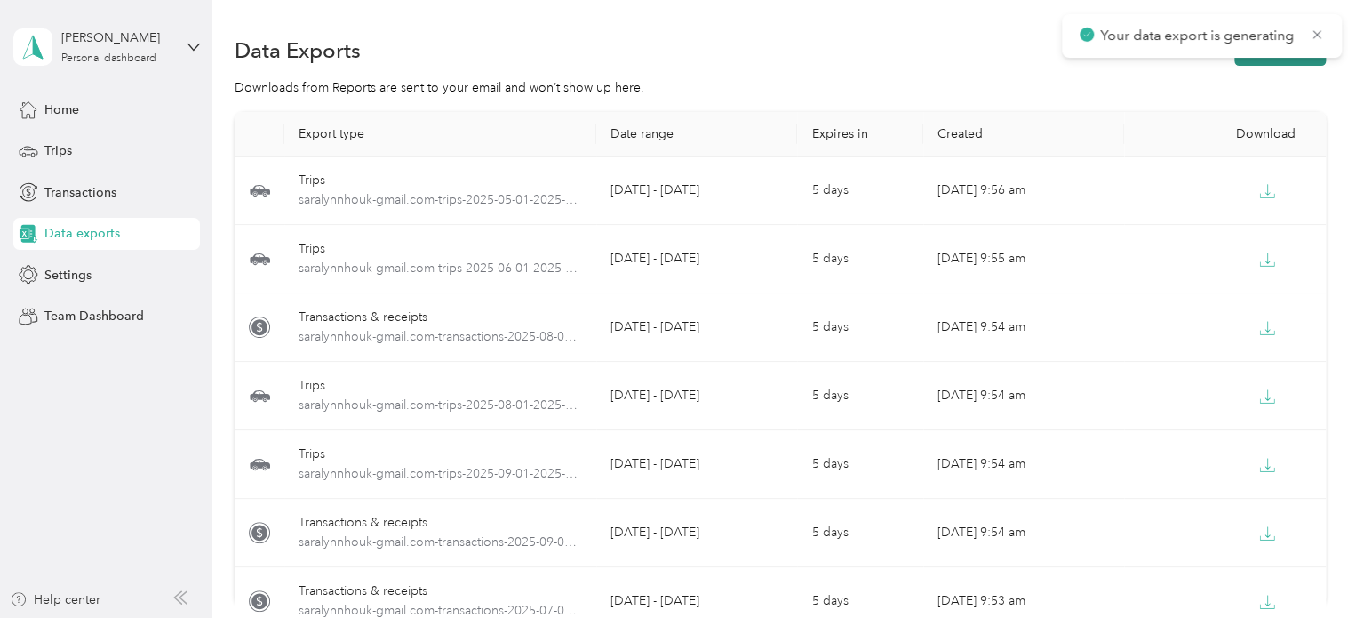
click at [1262, 60] on button "New export" at bounding box center [1281, 50] width 92 height 31
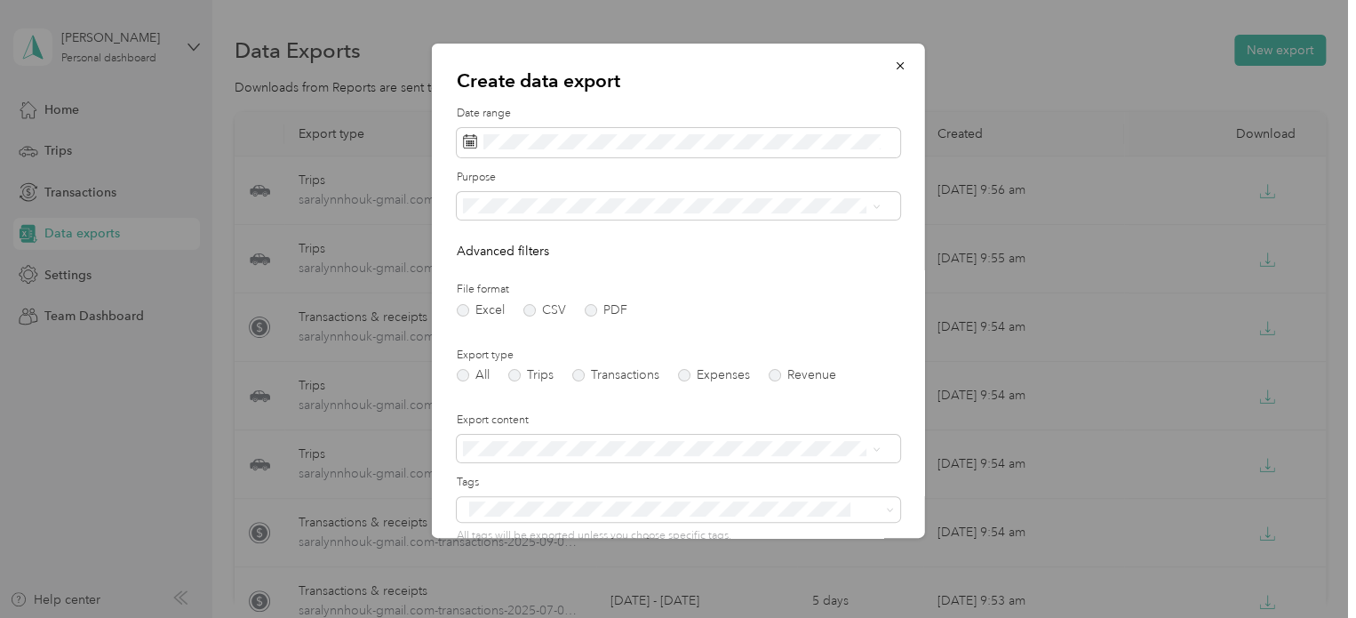
scroll to position [89, 0]
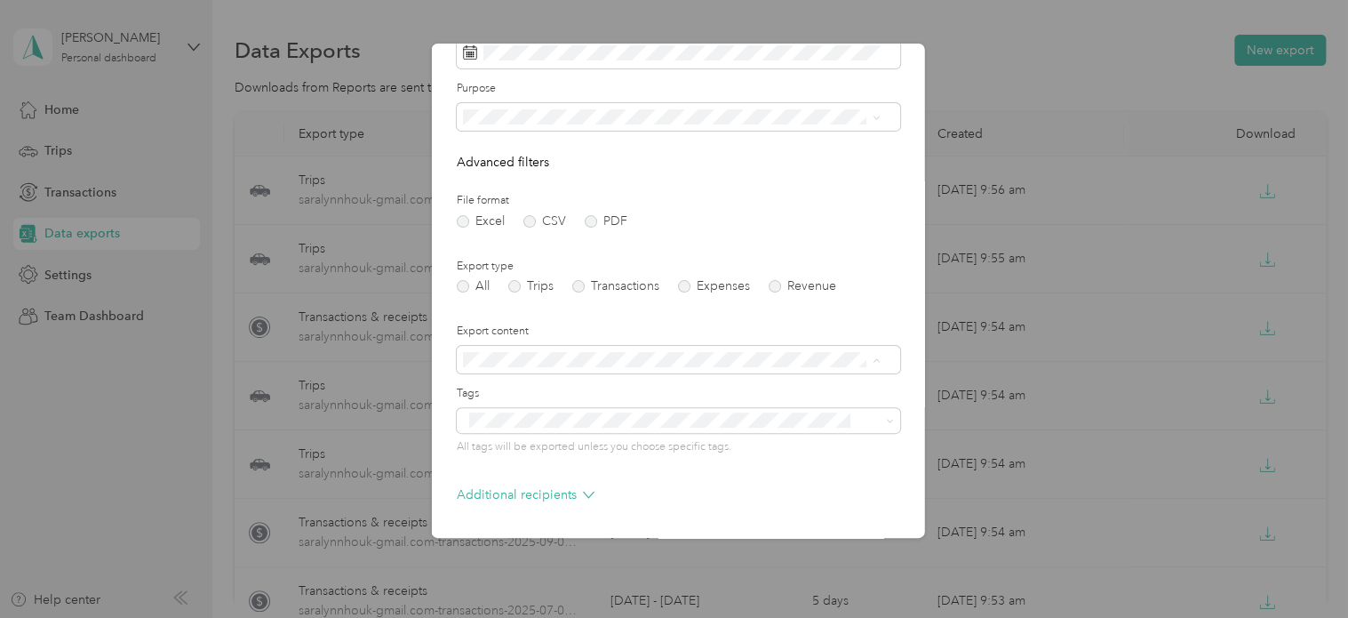
click at [551, 387] on div "Summary only" at bounding box center [670, 391] width 405 height 19
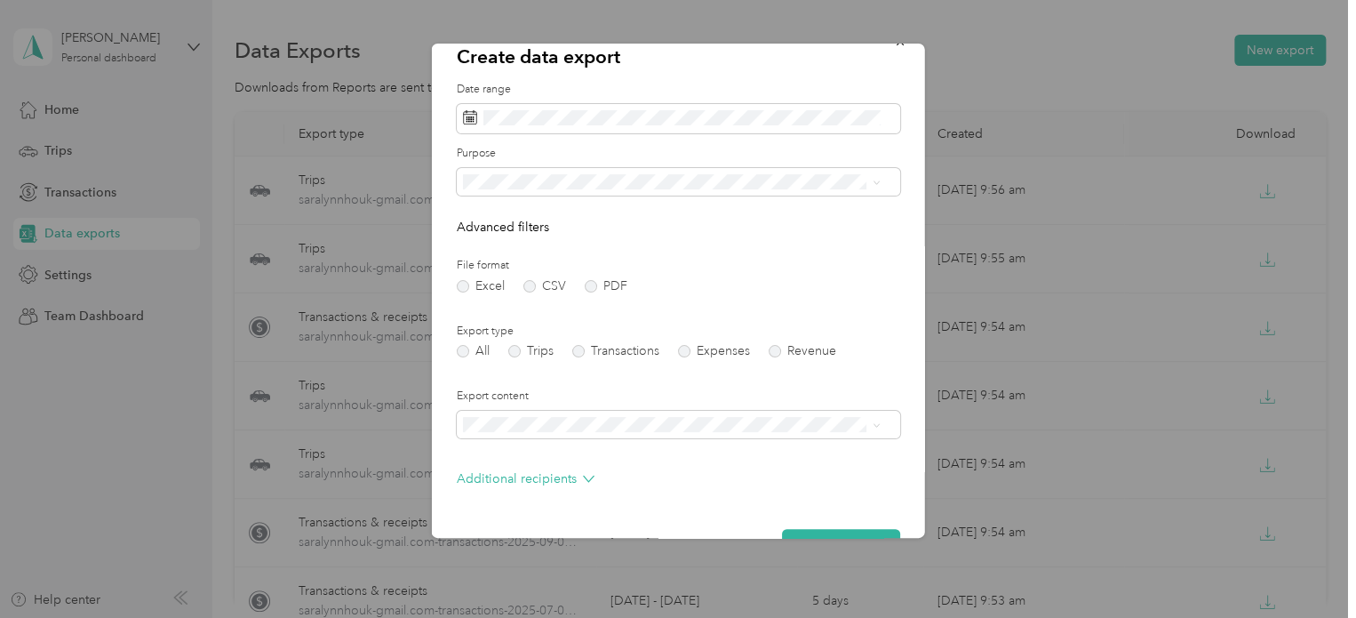
scroll to position [0, 0]
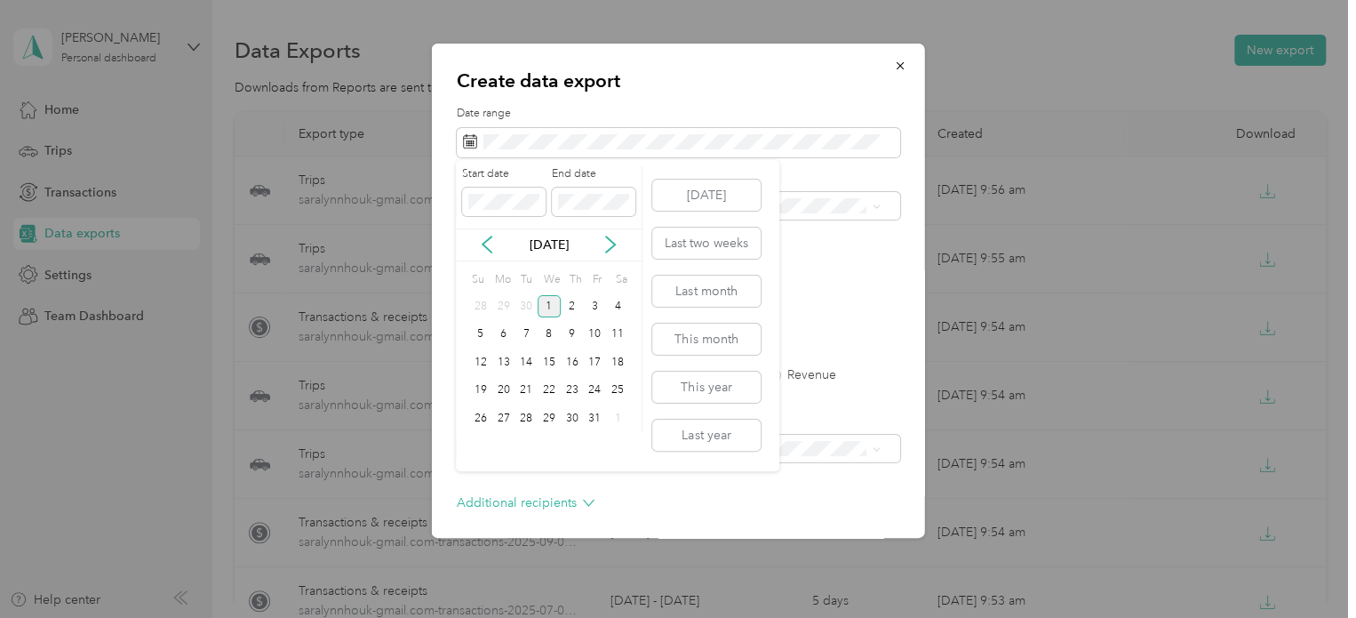
click at [476, 239] on div "[DATE]" at bounding box center [549, 245] width 186 height 19
click at [496, 238] on div "[DATE]" at bounding box center [549, 245] width 186 height 19
click at [484, 244] on icon at bounding box center [487, 244] width 9 height 16
click at [495, 305] on div "1" at bounding box center [503, 306] width 23 height 22
click at [529, 421] on div "30" at bounding box center [526, 418] width 23 height 22
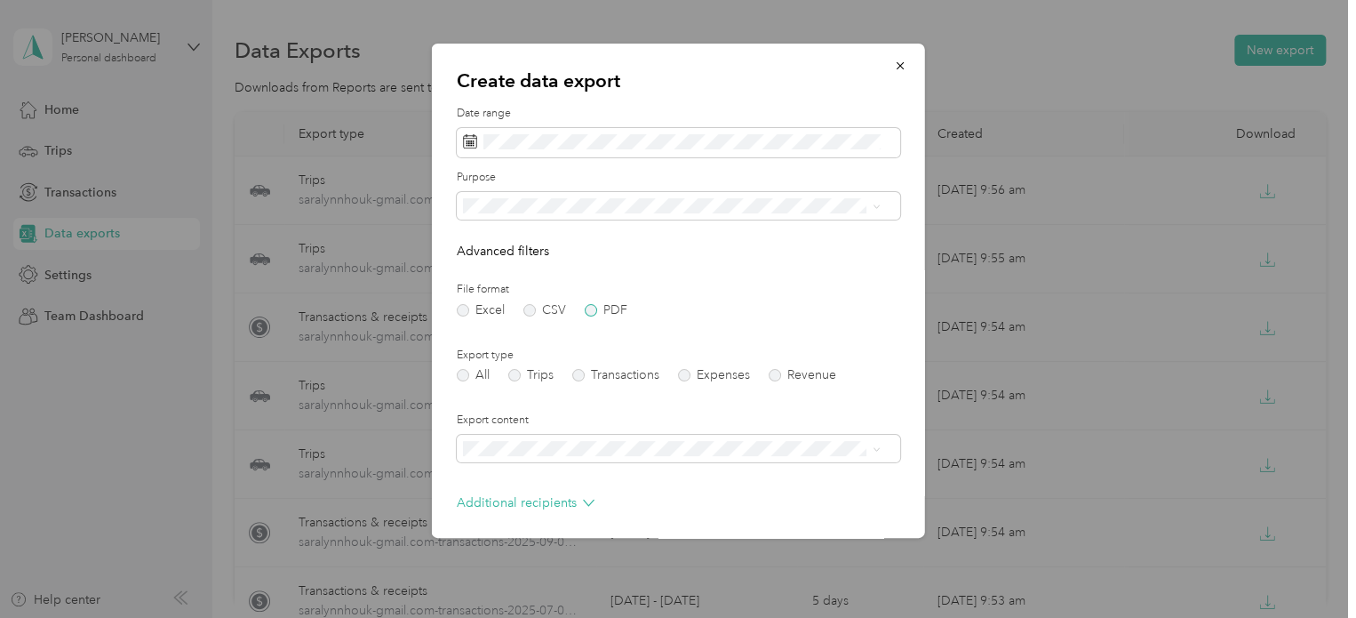
click at [593, 311] on label "PDF" at bounding box center [606, 310] width 43 height 12
click at [518, 374] on label "Trips" at bounding box center [530, 375] width 45 height 12
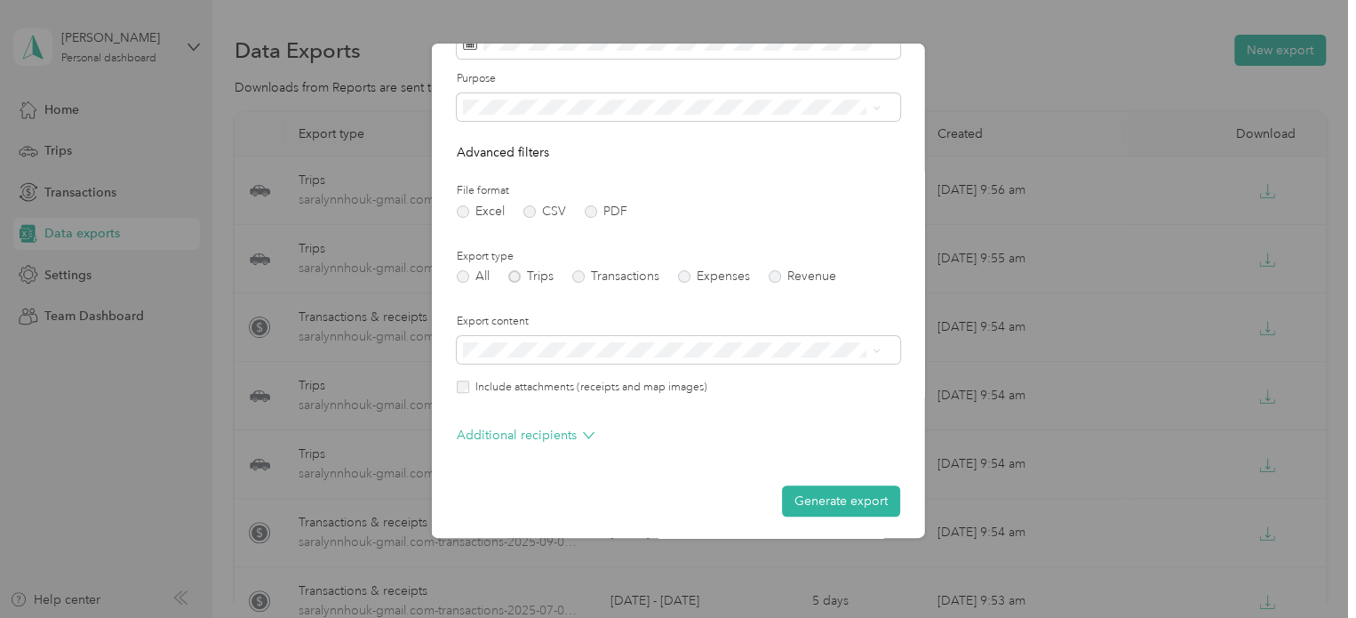
scroll to position [102, 0]
click at [812, 497] on button "Generate export" at bounding box center [841, 497] width 118 height 31
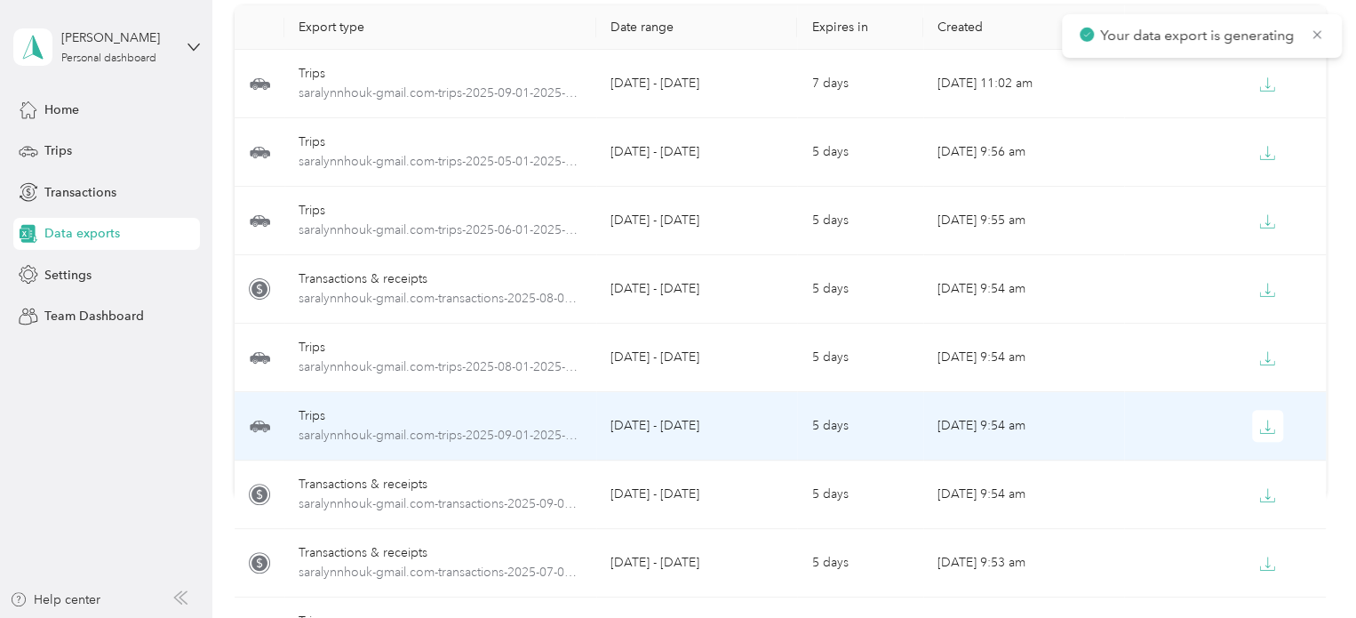
scroll to position [0, 0]
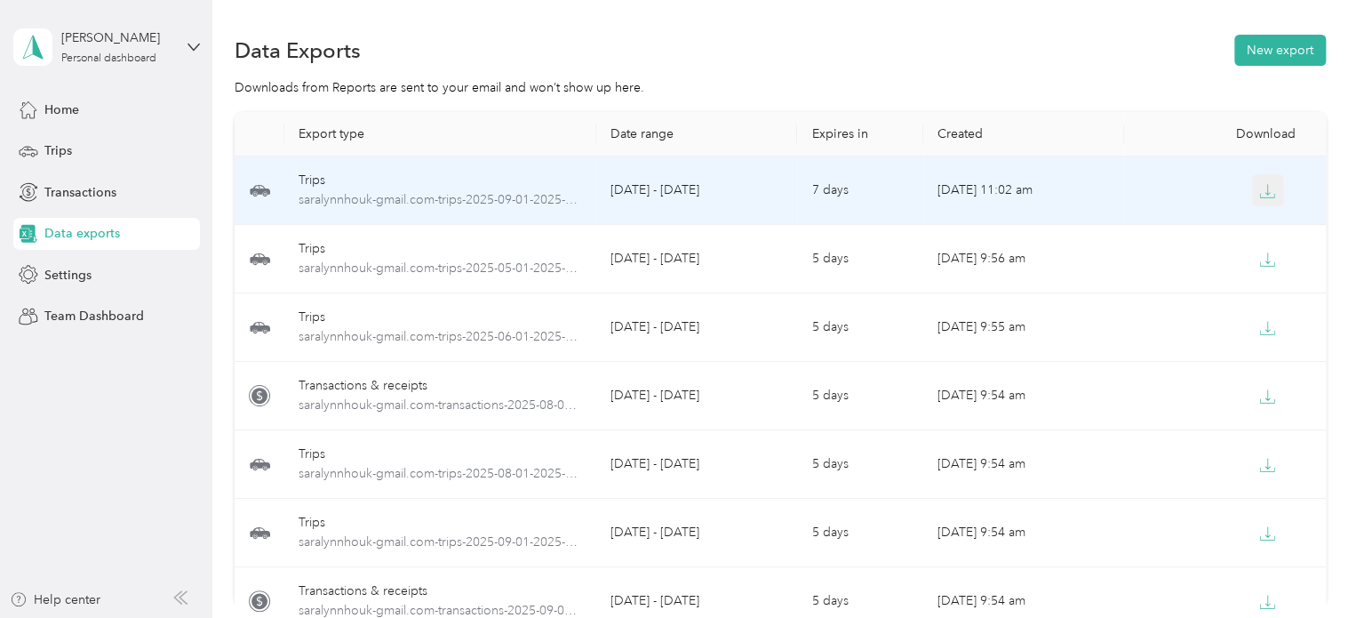
click at [1252, 191] on button "button" at bounding box center [1268, 190] width 32 height 32
